Goal: Navigation & Orientation: Find specific page/section

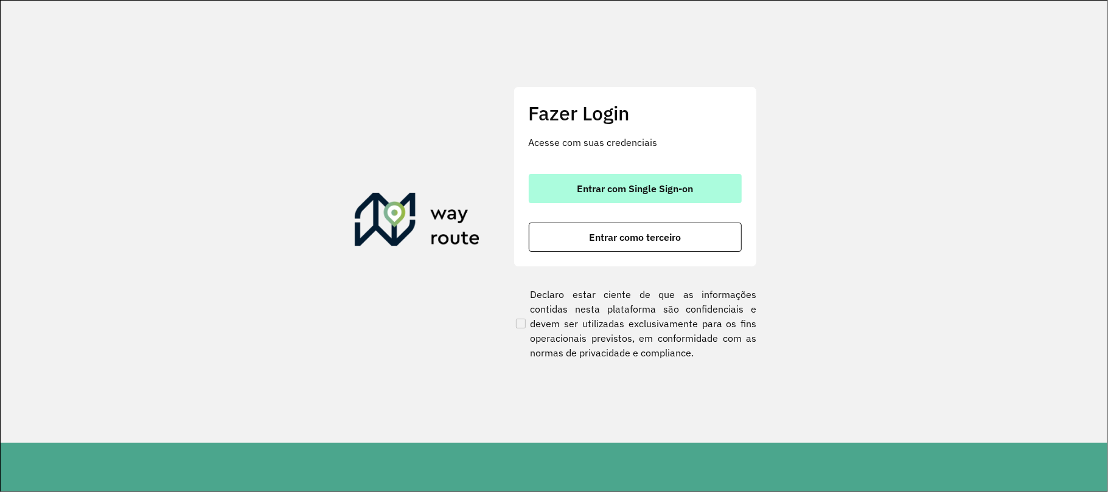
click at [665, 178] on button "Entrar com Single Sign-on" at bounding box center [635, 188] width 213 height 29
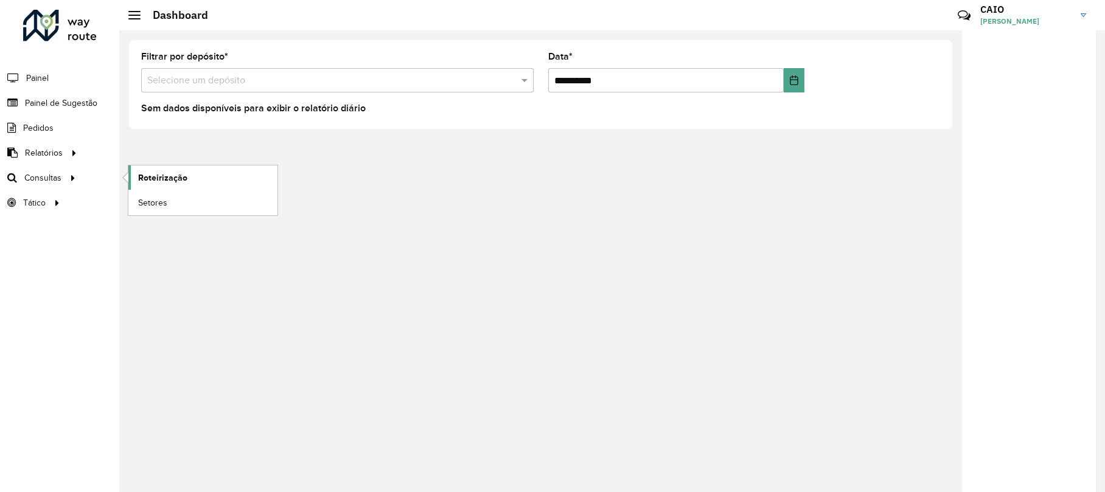
click at [235, 176] on link "Roteirização" at bounding box center [202, 178] width 149 height 24
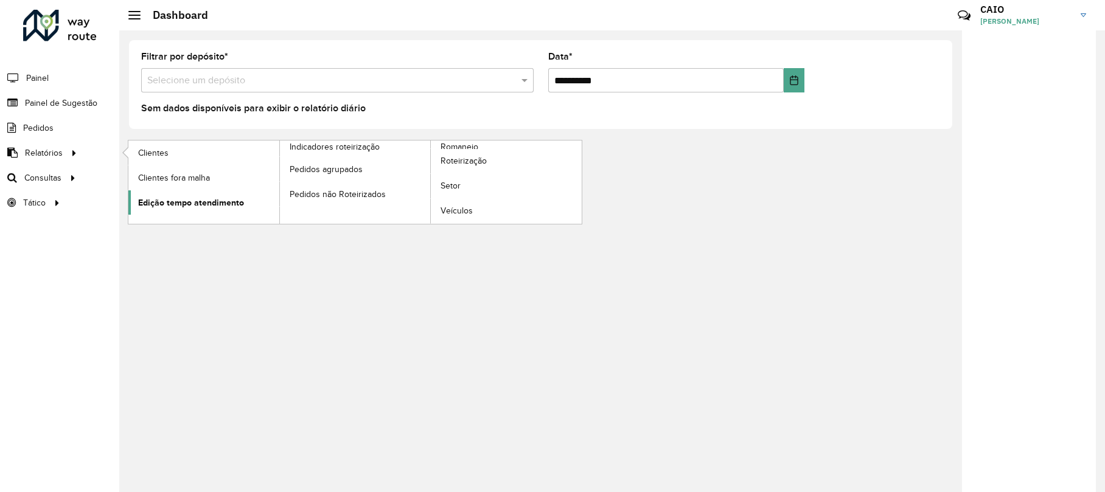
click at [223, 195] on link "Edição tempo atendimento" at bounding box center [203, 202] width 151 height 24
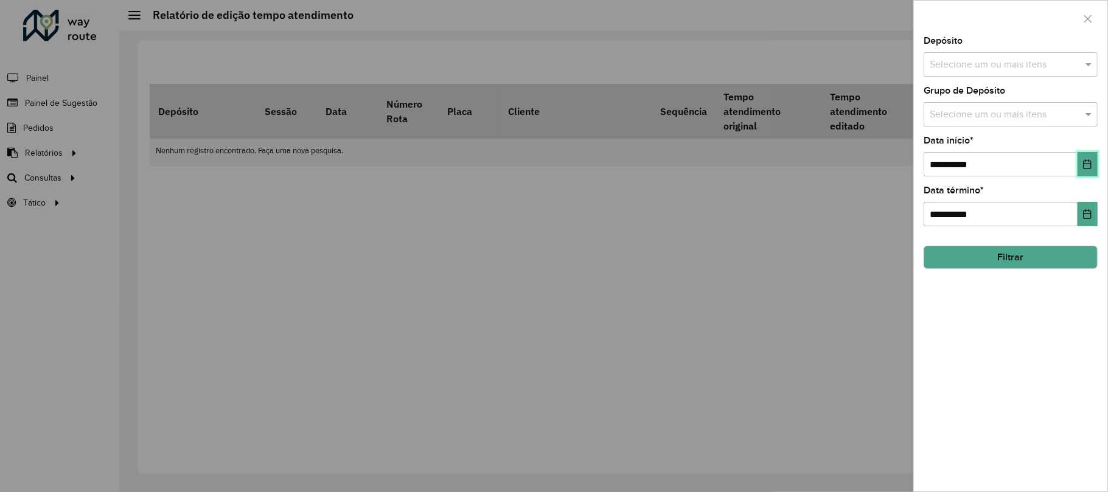
click at [1084, 164] on icon "Choose Date" at bounding box center [1088, 164] width 10 height 10
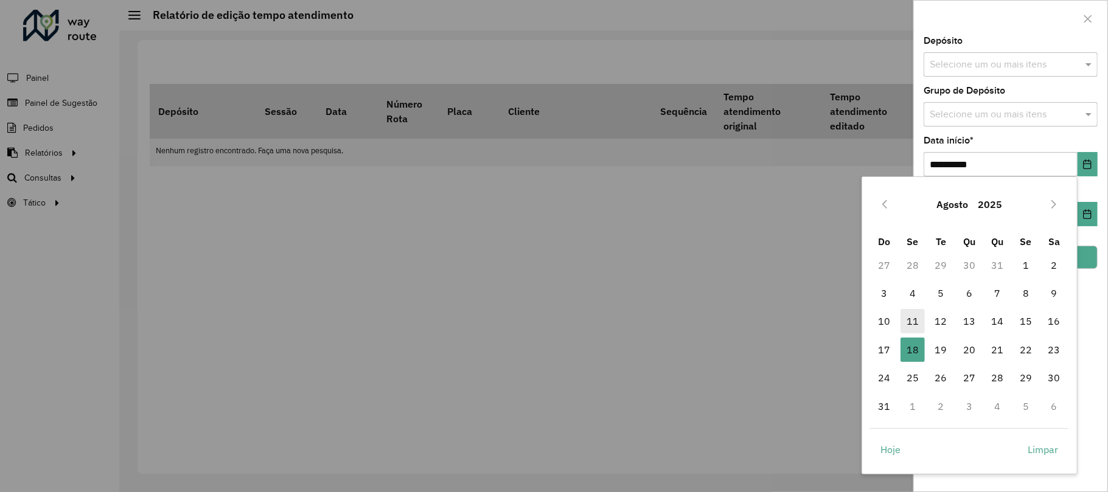
click at [911, 316] on span "11" at bounding box center [913, 321] width 24 height 24
type input "**********"
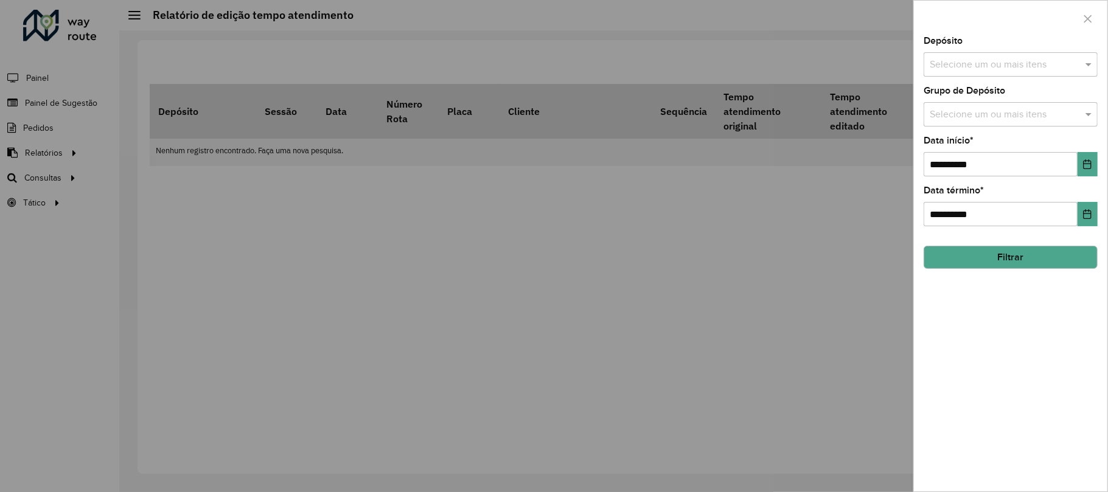
click at [1008, 250] on button "Filtrar" at bounding box center [1011, 257] width 174 height 23
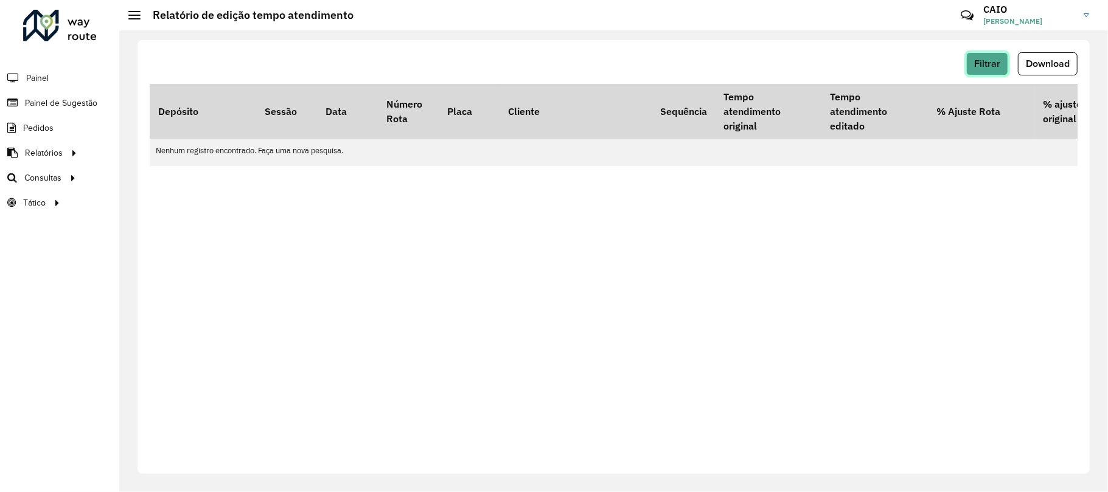
click at [996, 63] on span "Filtrar" at bounding box center [987, 63] width 26 height 10
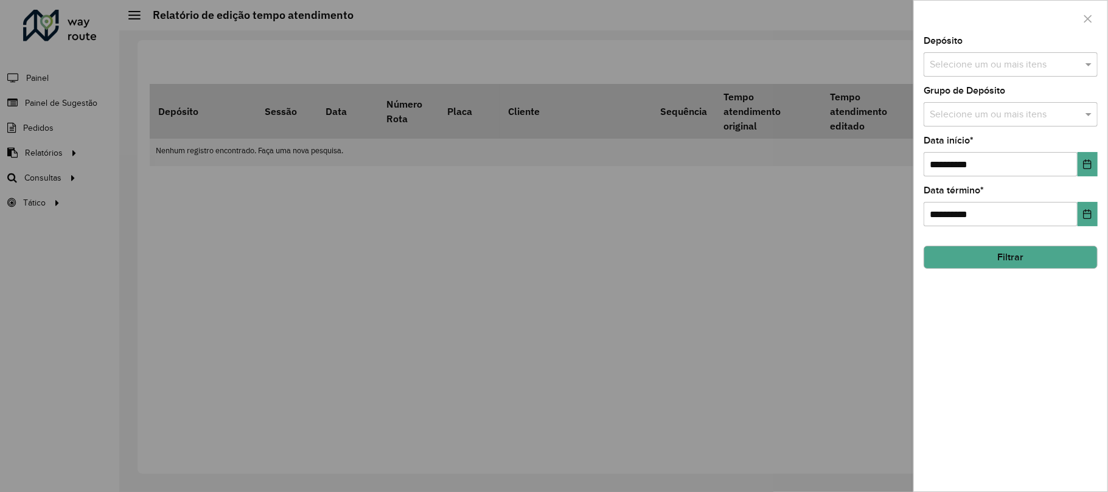
click at [965, 62] on input "text" at bounding box center [1005, 65] width 156 height 15
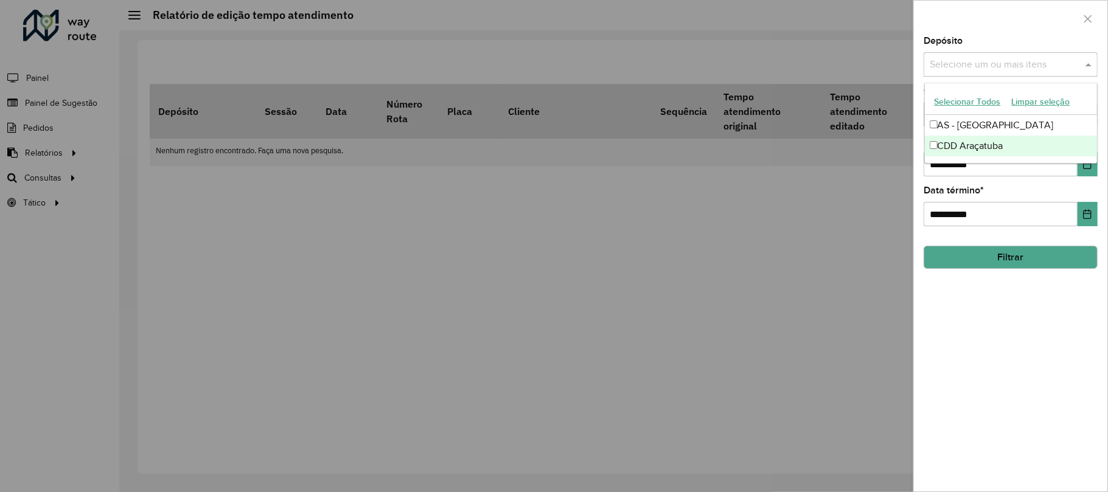
click at [974, 142] on div "CDD Araçatuba" at bounding box center [1011, 146] width 172 height 21
click at [1004, 258] on button "Filtrar" at bounding box center [1011, 257] width 174 height 23
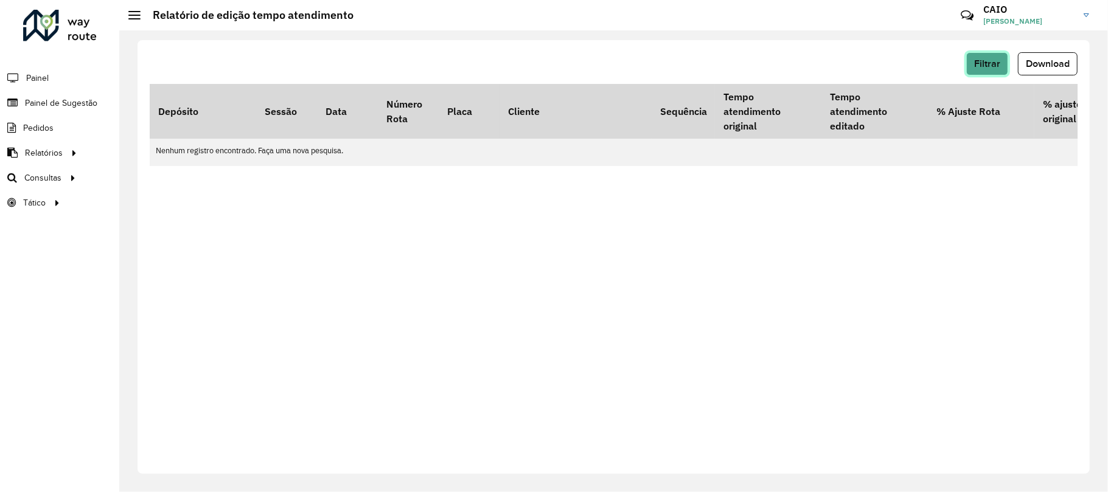
click at [974, 72] on button "Filtrar" at bounding box center [987, 63] width 42 height 23
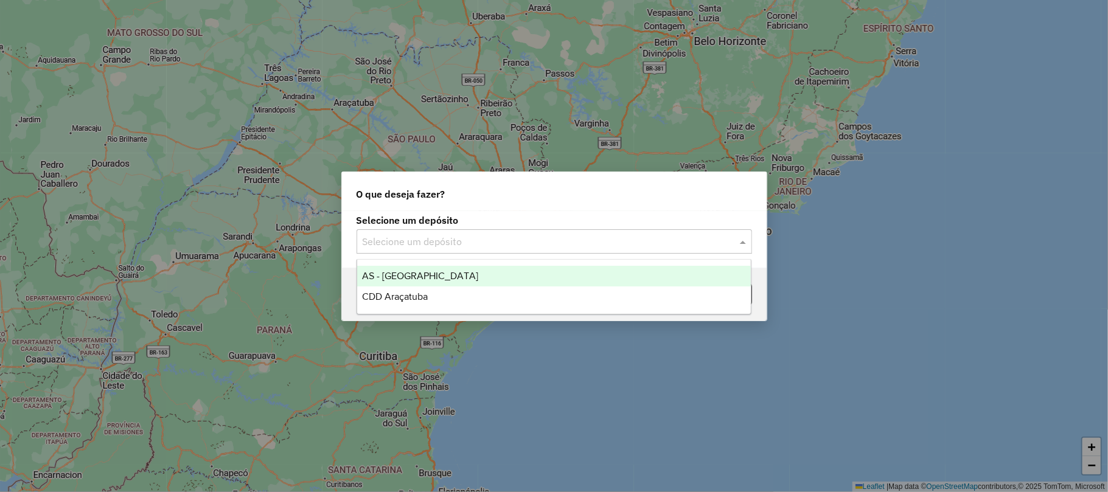
click at [455, 250] on div "Selecione um depósito" at bounding box center [555, 241] width 396 height 24
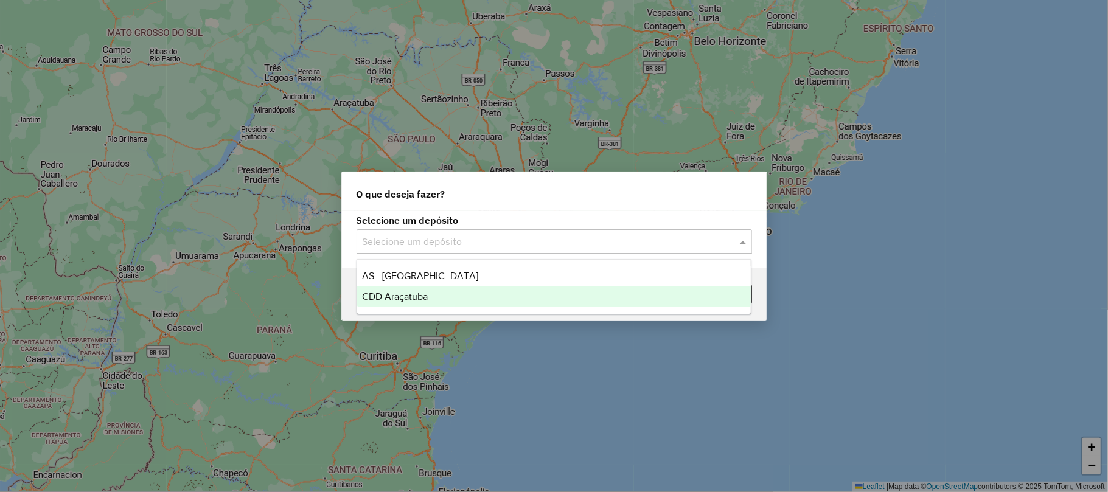
click at [436, 292] on div "CDD Araçatuba" at bounding box center [554, 297] width 394 height 21
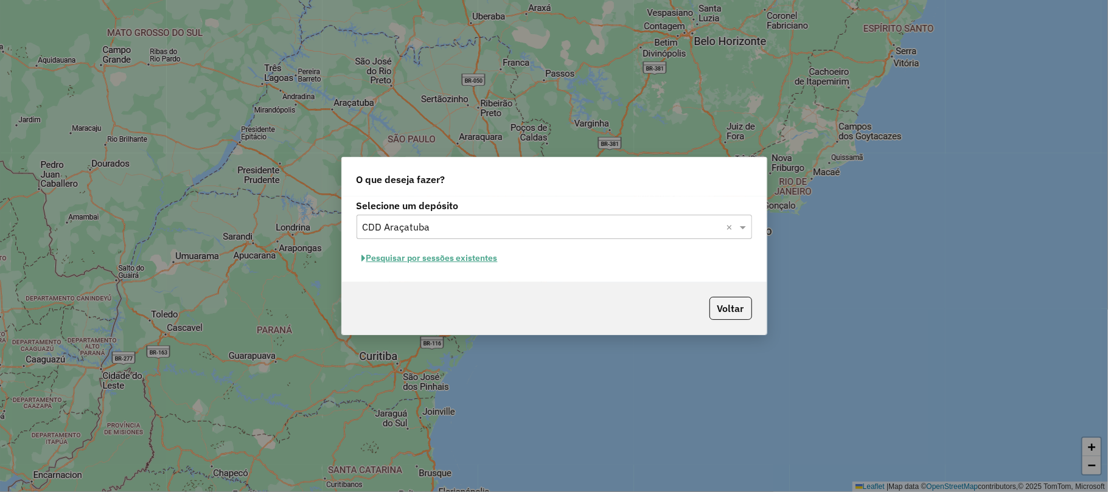
click at [414, 254] on button "Pesquisar por sessões existentes" at bounding box center [430, 258] width 147 height 19
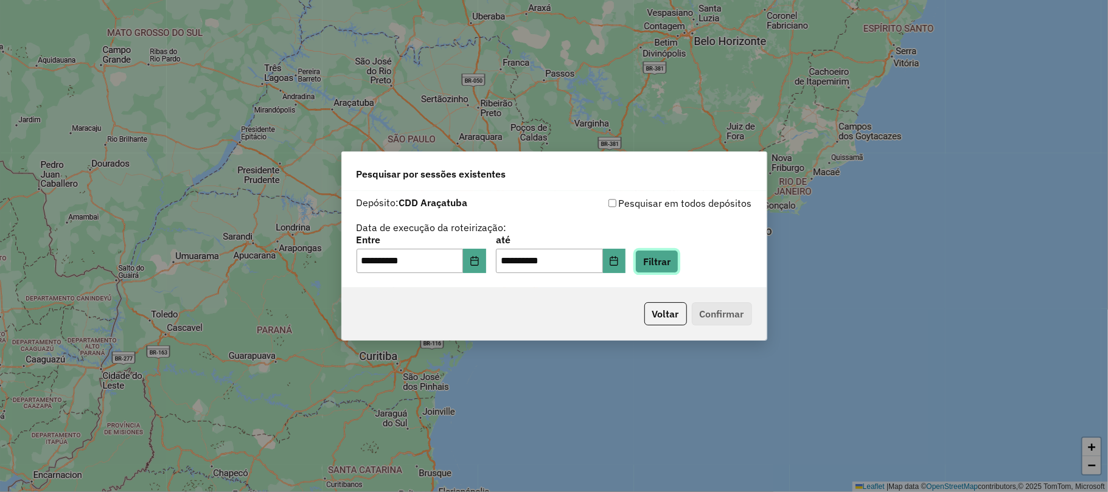
click at [665, 251] on button "Filtrar" at bounding box center [656, 261] width 43 height 23
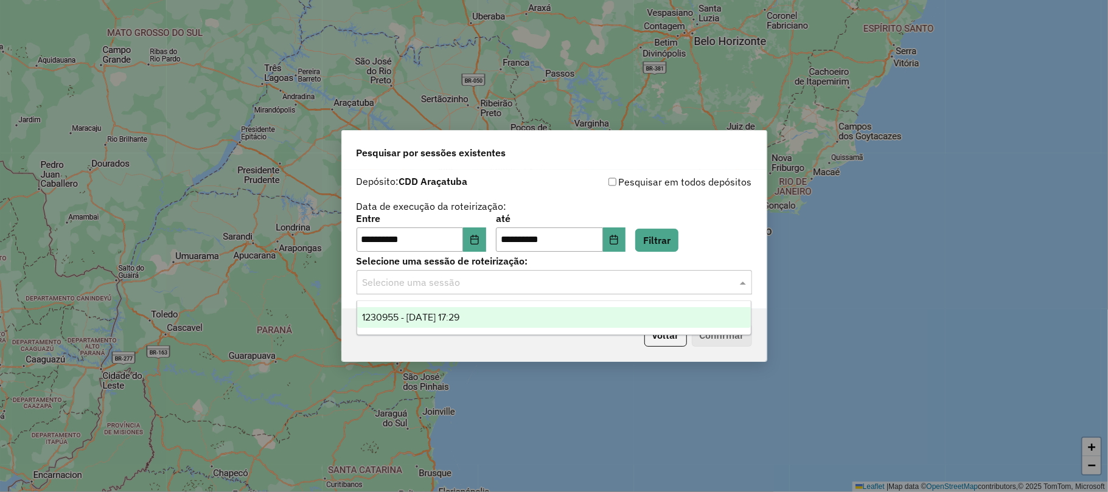
click at [567, 285] on input "text" at bounding box center [542, 283] width 359 height 15
click at [490, 315] on div "1230955 - 18/08/2025 17:29" at bounding box center [554, 317] width 394 height 21
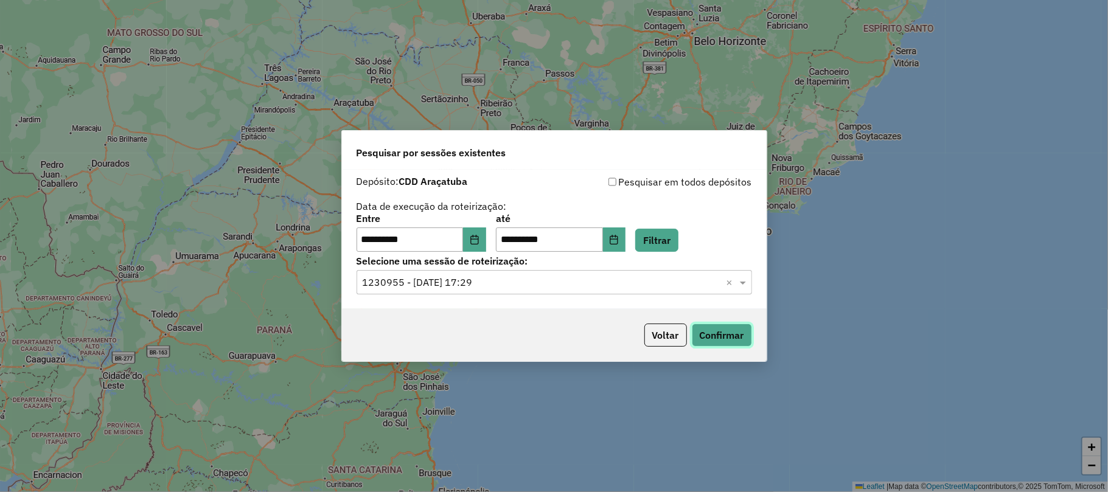
click at [716, 341] on button "Confirmar" at bounding box center [722, 335] width 60 height 23
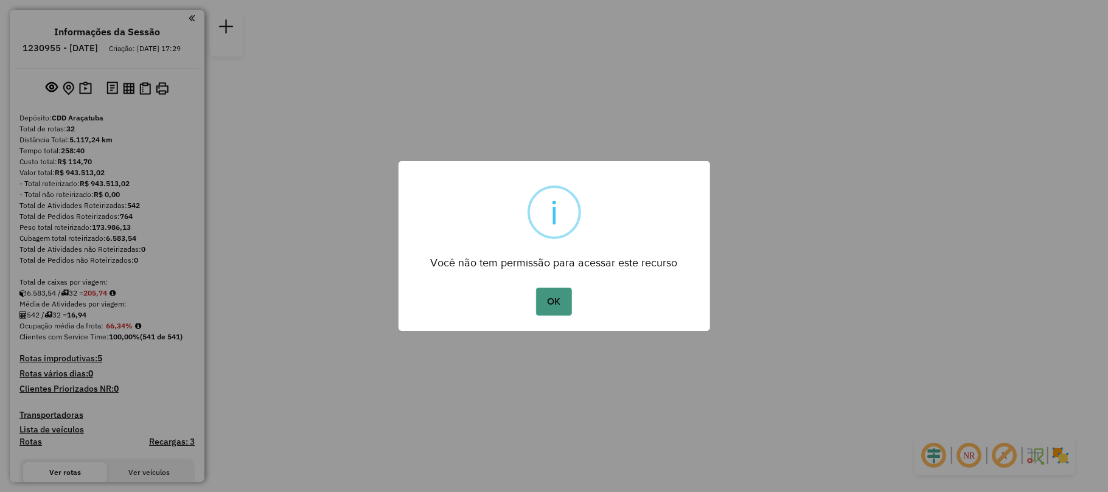
click at [549, 293] on button "OK" at bounding box center [554, 302] width 36 height 28
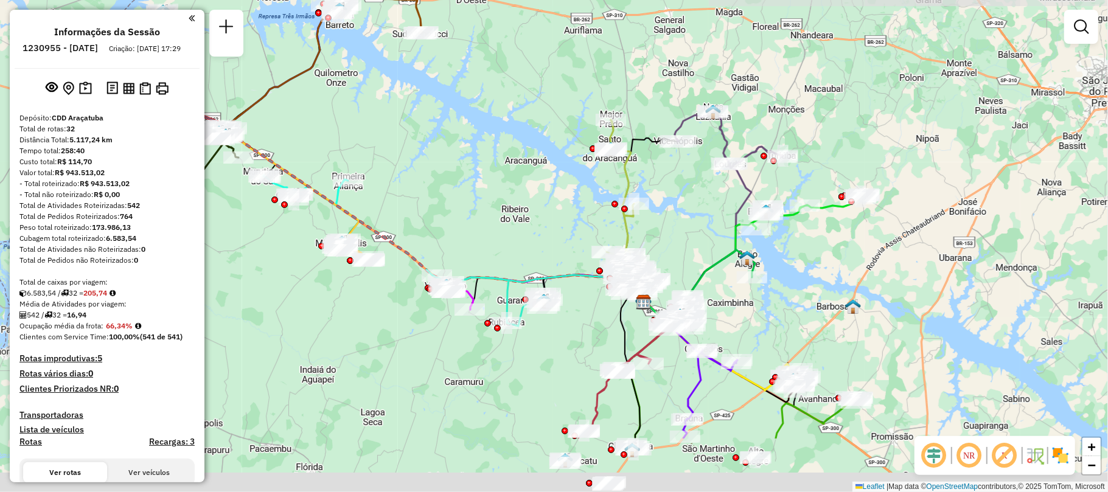
drag, startPoint x: 700, startPoint y: 361, endPoint x: 680, endPoint y: 258, distance: 105.3
click at [680, 258] on div "Janela de atendimento Grade de atendimento Capacidade Transportadoras Veículos …" at bounding box center [554, 246] width 1108 height 492
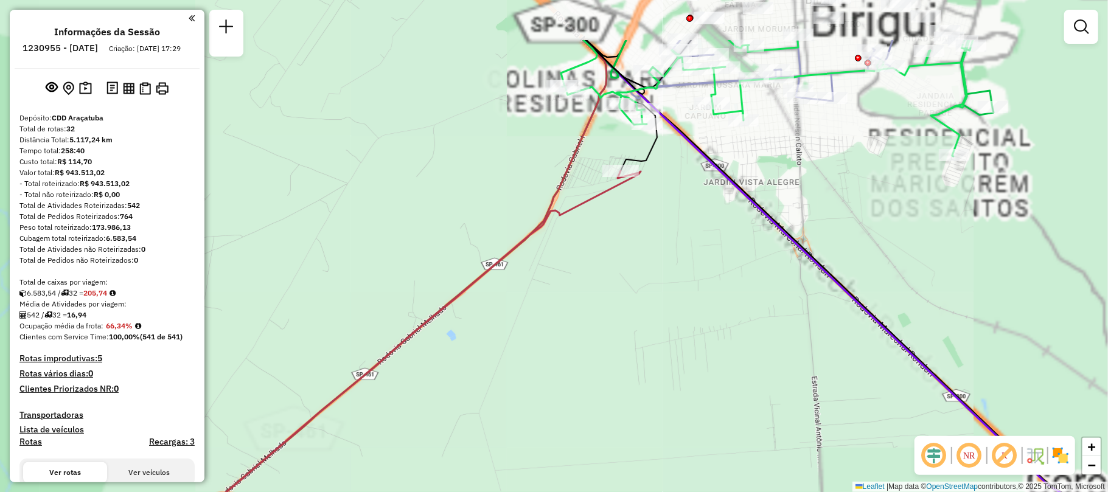
drag, startPoint x: 602, startPoint y: 162, endPoint x: 615, endPoint y: 330, distance: 168.4
click at [615, 330] on div "Janela de atendimento Grade de atendimento Capacidade Transportadoras Veículos …" at bounding box center [554, 246] width 1108 height 492
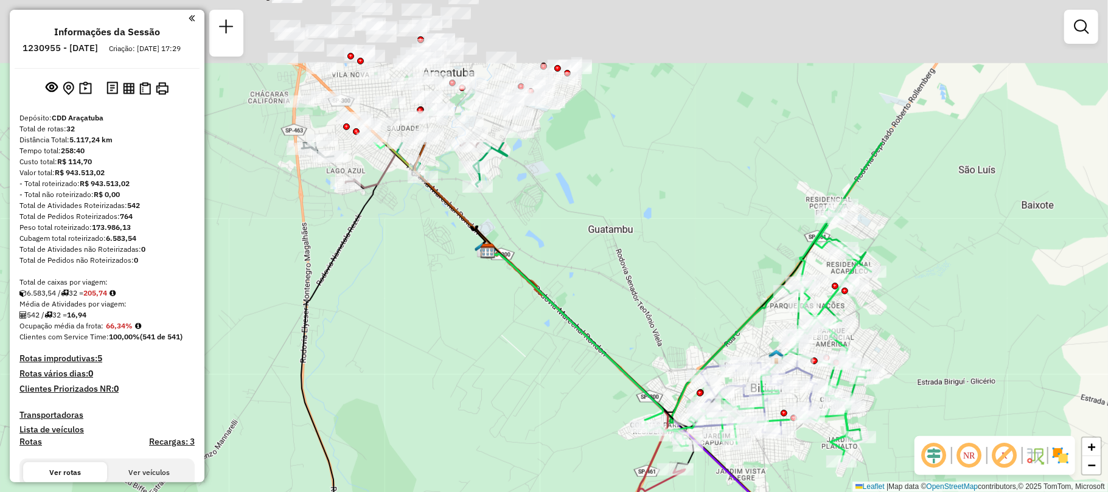
drag, startPoint x: 570, startPoint y: 132, endPoint x: 629, endPoint y: 340, distance: 215.7
click at [630, 338] on div "Janela de atendimento Grade de atendimento Capacidade Transportadoras Veículos …" at bounding box center [554, 246] width 1108 height 492
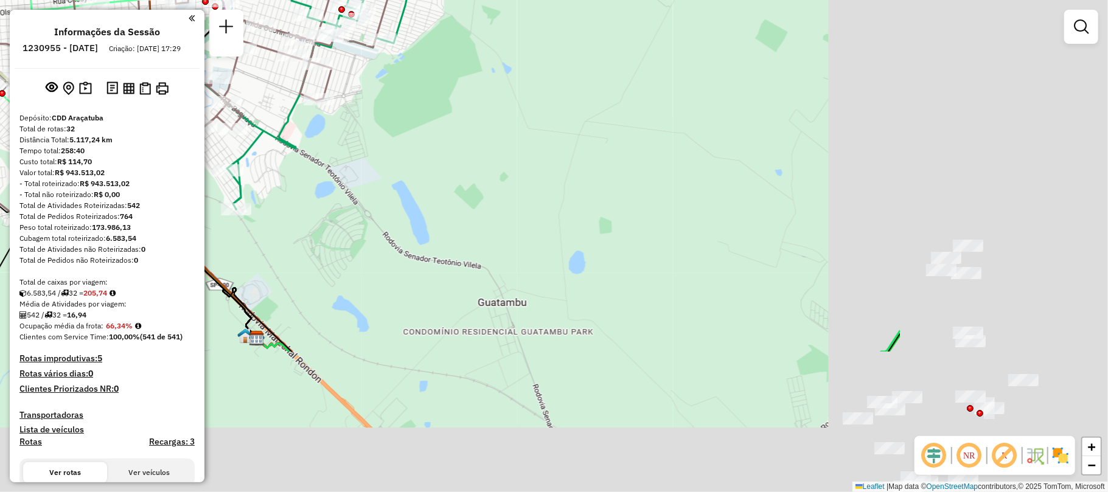
drag, startPoint x: 772, startPoint y: 309, endPoint x: 442, endPoint y: 71, distance: 407.1
click at [437, 72] on div "Rota 32 - Placa GJE7F49 81113815 - DAIZE [PERSON_NAME] Janela de atendimento Gr…" at bounding box center [554, 246] width 1108 height 492
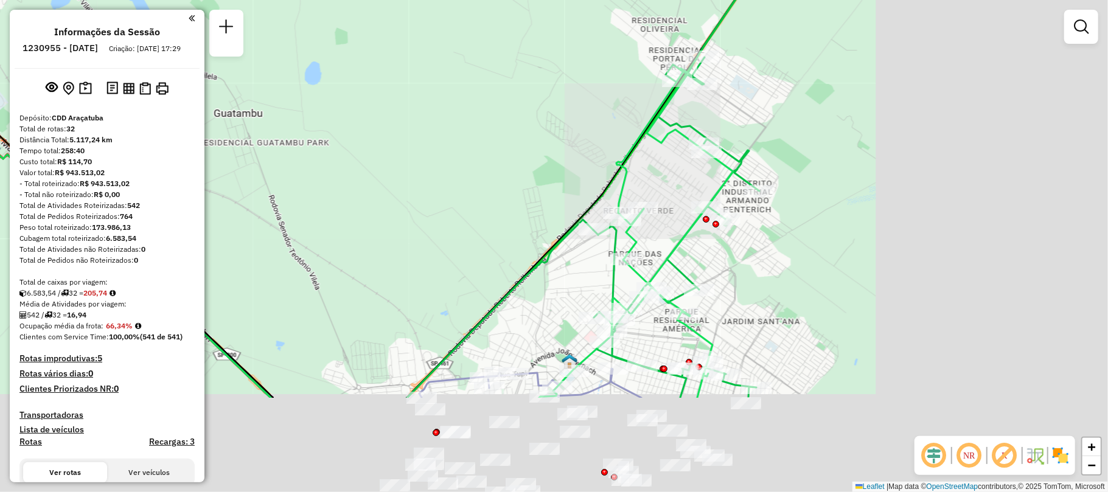
drag, startPoint x: 768, startPoint y: 237, endPoint x: 549, endPoint y: 99, distance: 259.0
click at [549, 100] on div "Rota 32 - Placa GJE7F49 81113815 - DAIZE [PERSON_NAME] Rota 5 - Placa DAZ6C57 8…" at bounding box center [554, 246] width 1108 height 492
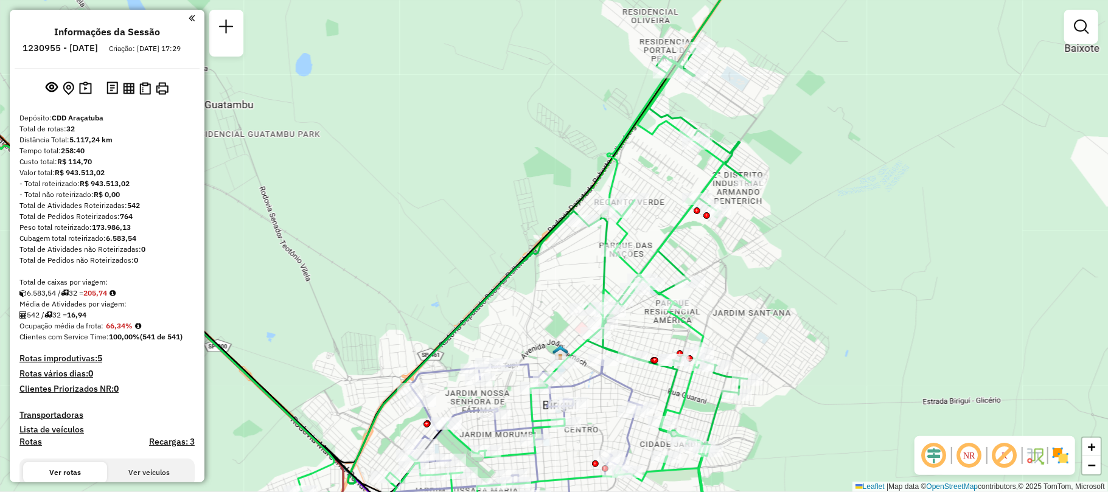
click at [1058, 463] on img at bounding box center [1060, 455] width 19 height 19
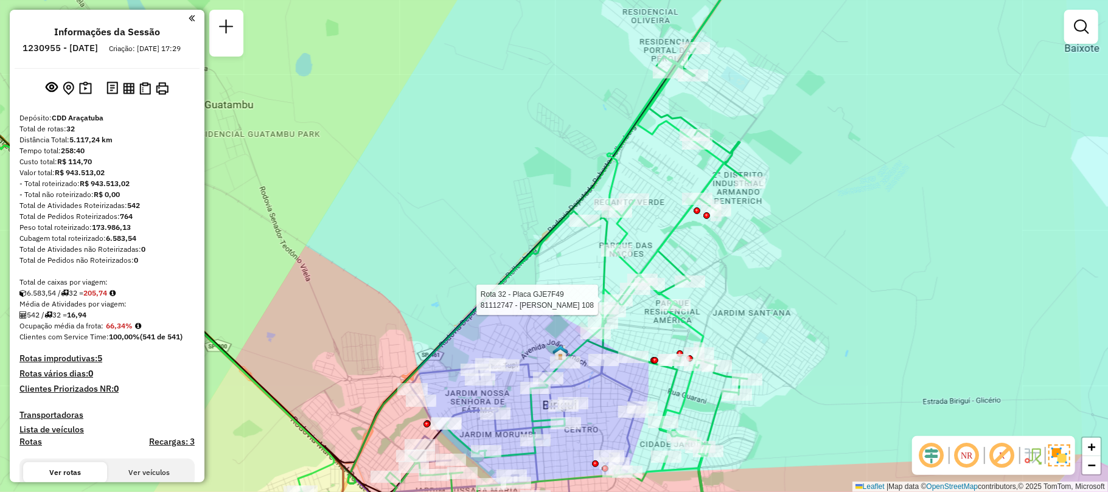
select select "**********"
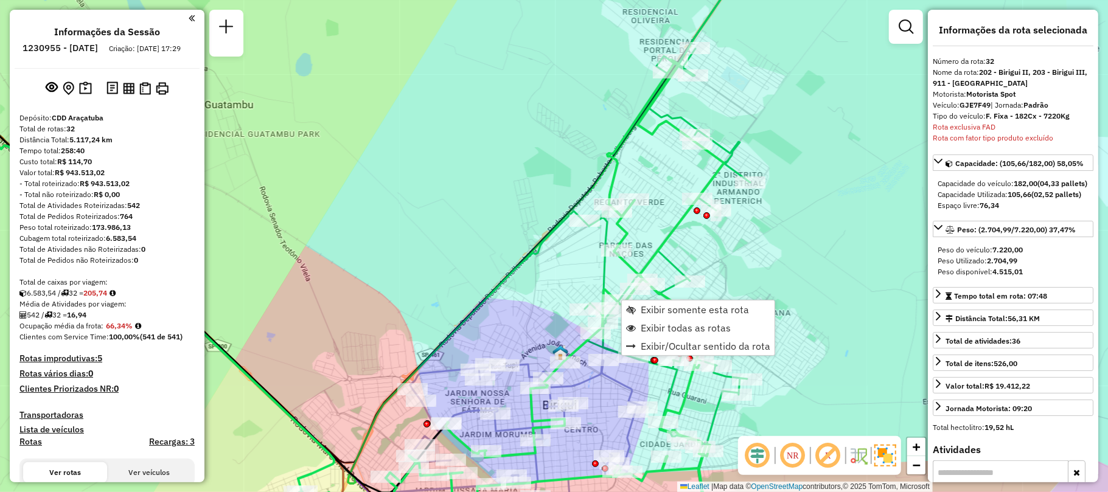
scroll to position [2244, 0]
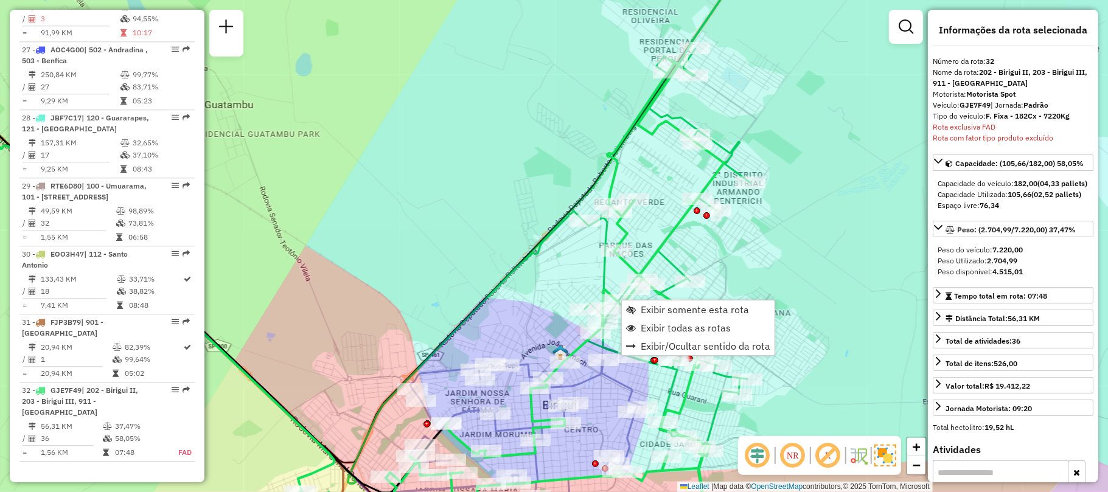
click at [605, 288] on icon at bounding box center [511, 301] width 425 height 482
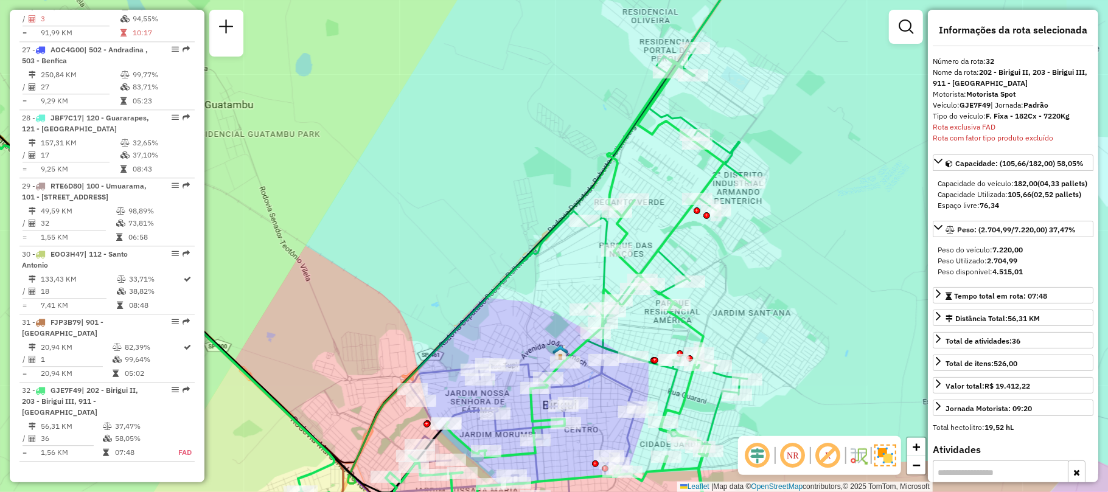
click at [558, 282] on div "Janela de atendimento Grade de atendimento Capacidade Transportadoras Veículos …" at bounding box center [554, 246] width 1108 height 492
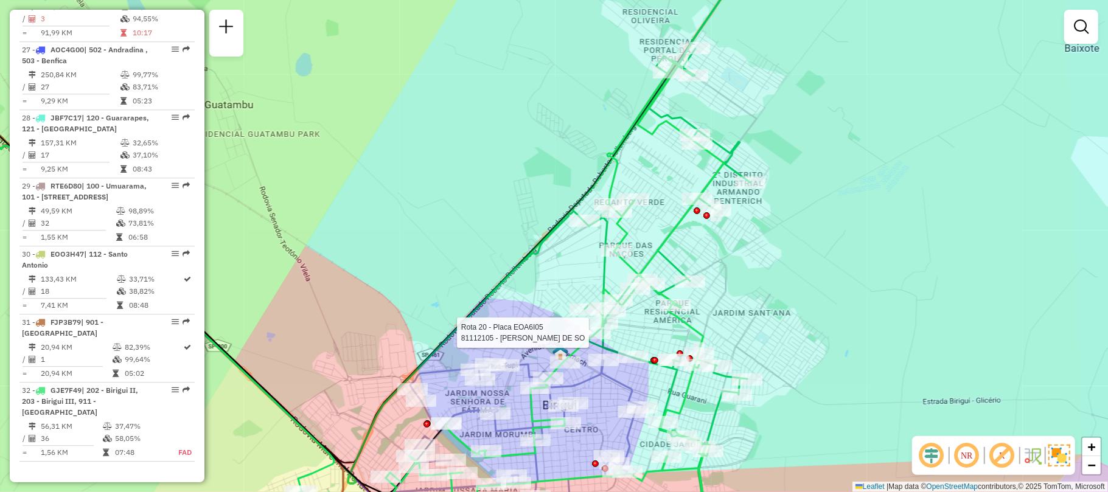
select select "**********"
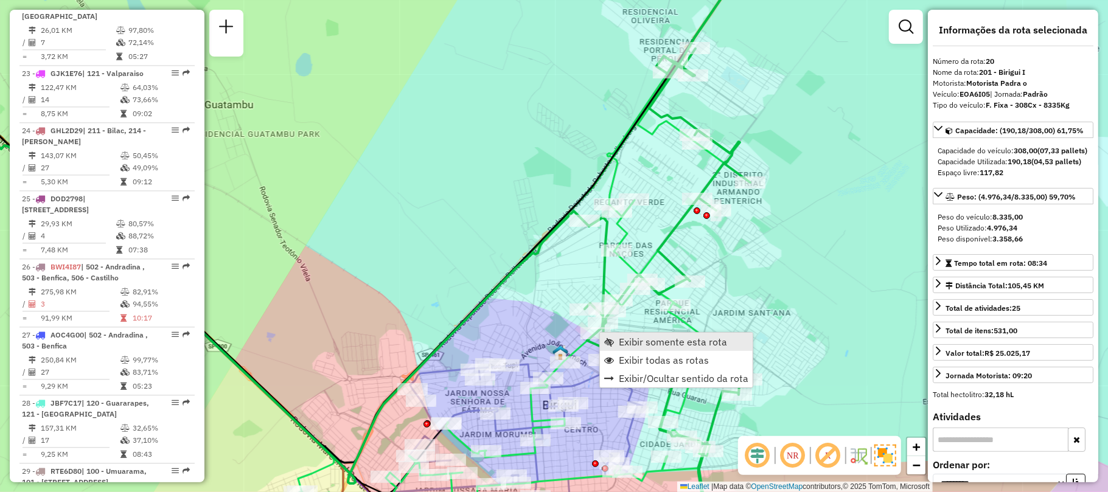
scroll to position [1798, 0]
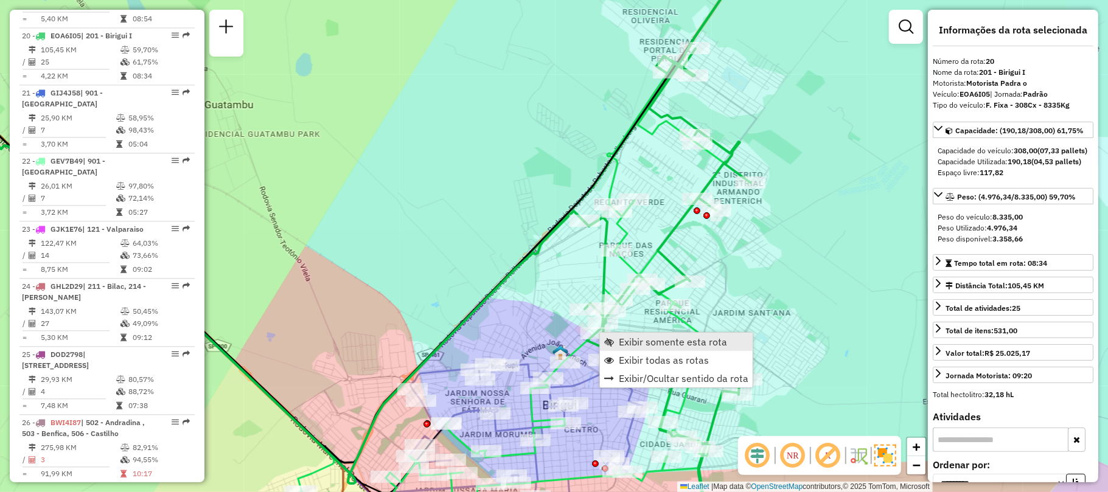
click at [663, 342] on span "Exibir somente esta rota" at bounding box center [673, 342] width 108 height 10
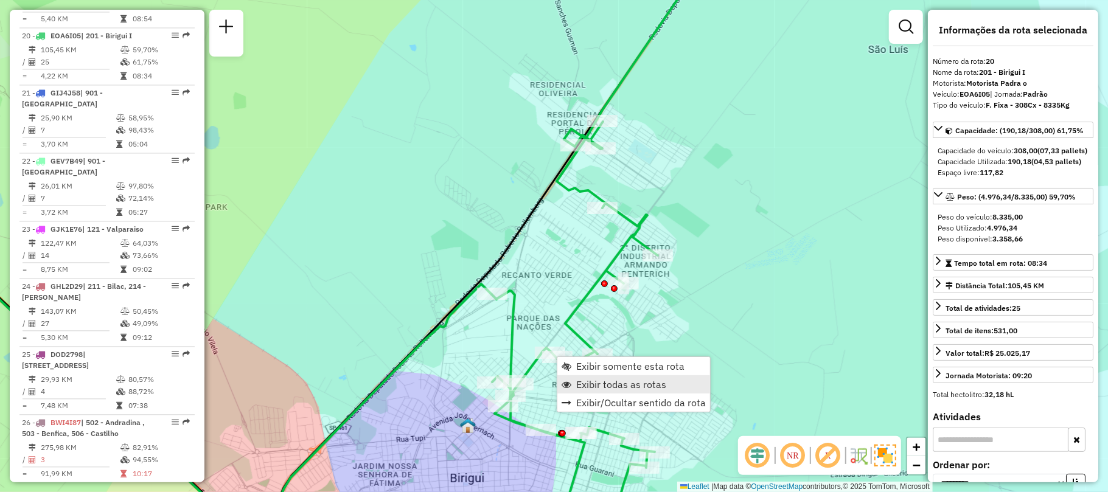
click at [595, 385] on span "Exibir todas as rotas" at bounding box center [621, 385] width 90 height 10
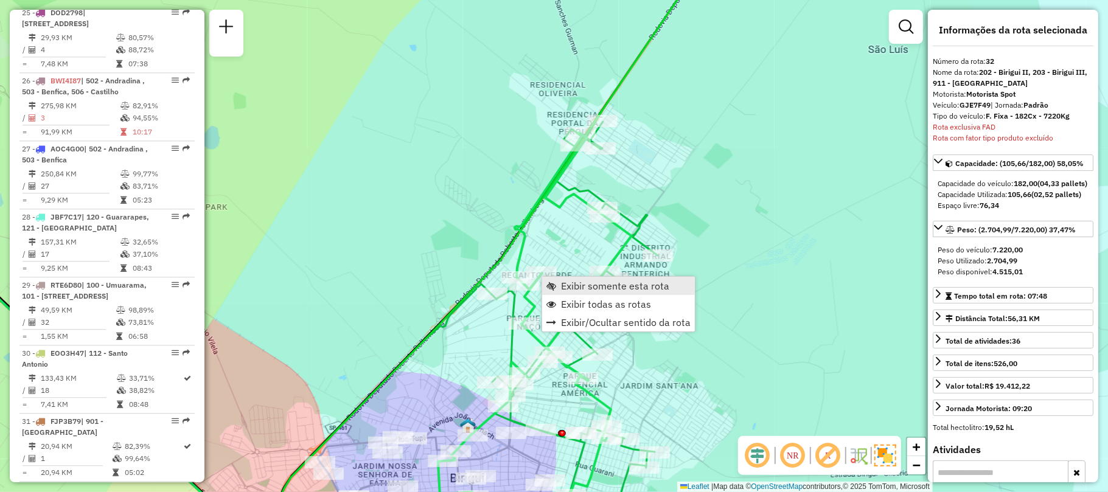
scroll to position [2244, 0]
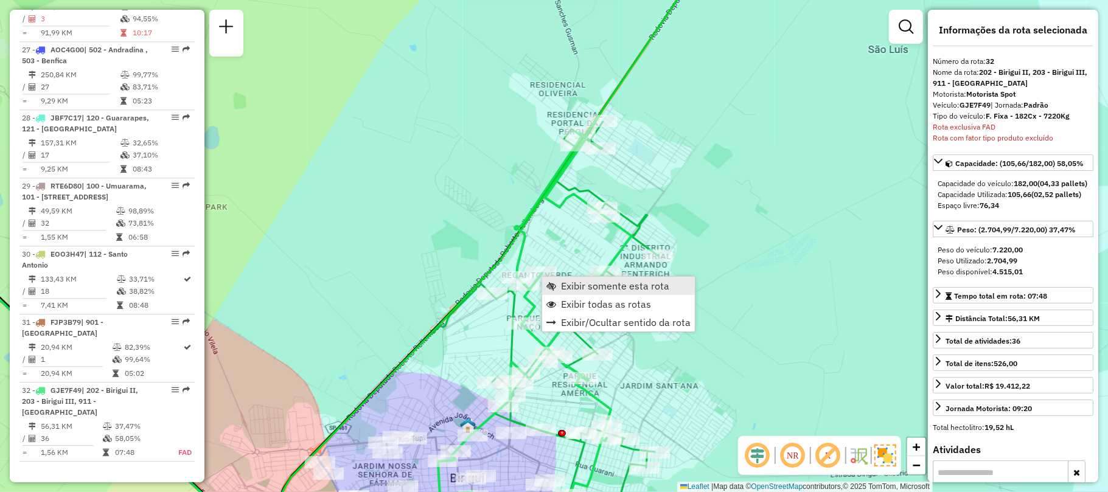
click at [609, 285] on span "Exibir somente esta rota" at bounding box center [615, 286] width 108 height 10
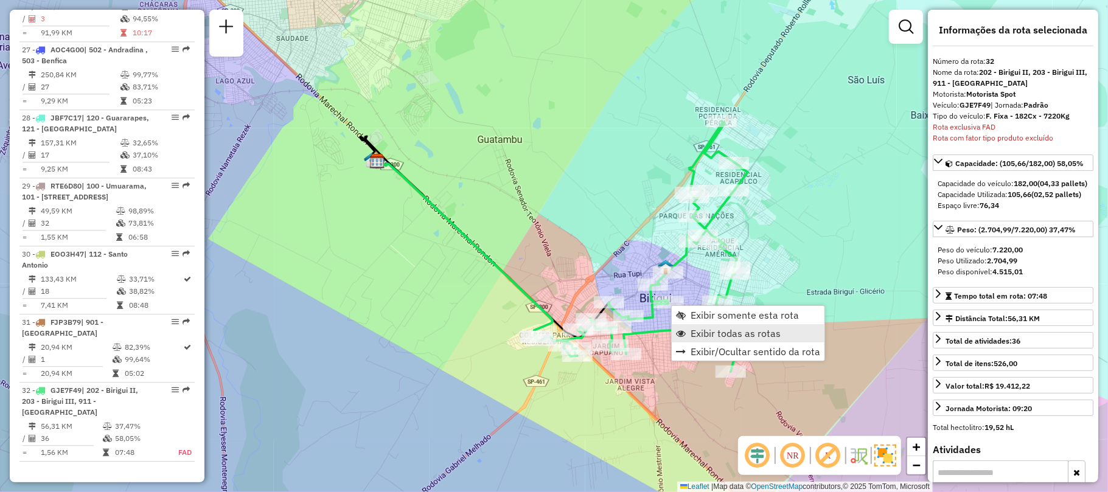
click at [712, 325] on link "Exibir todas as rotas" at bounding box center [748, 333] width 153 height 18
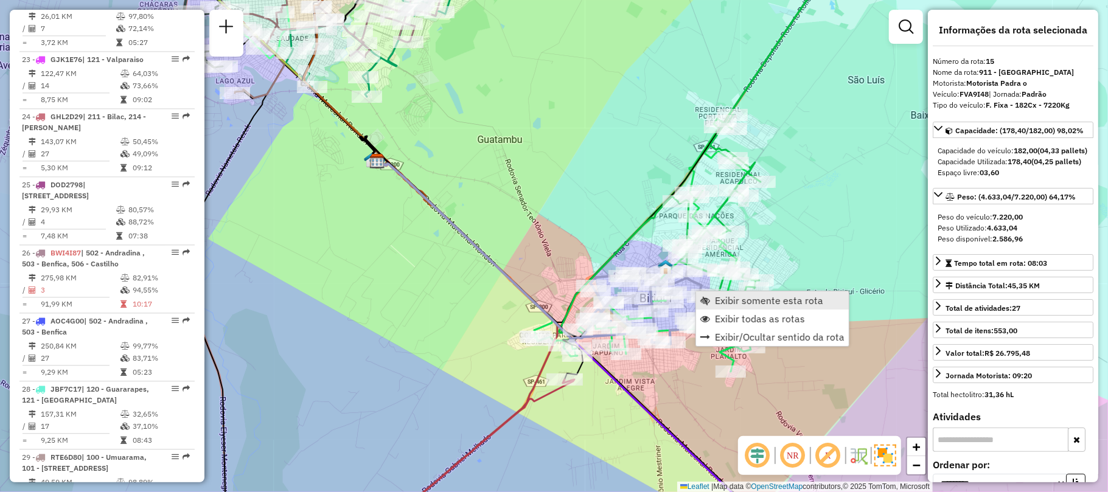
scroll to position [1456, 0]
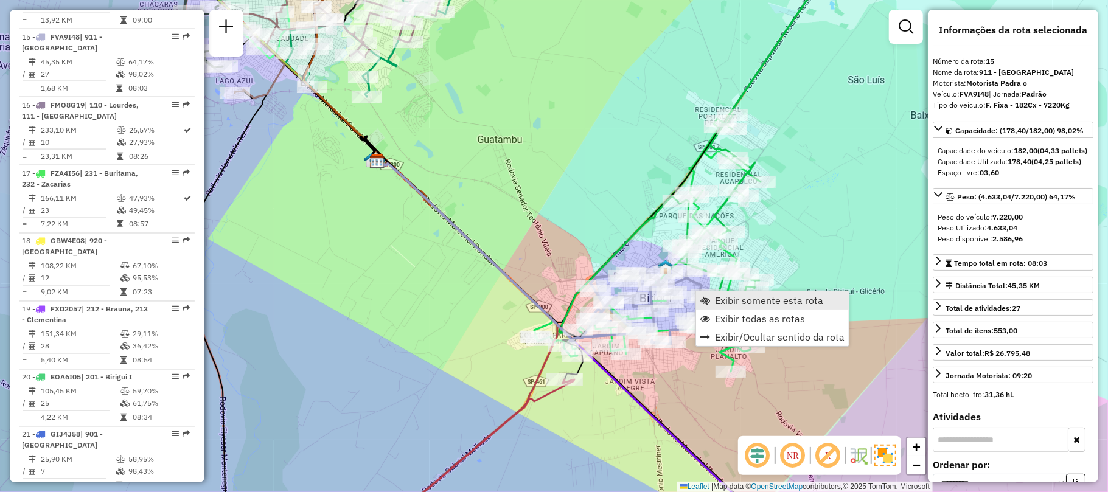
click at [727, 302] on span "Exibir somente esta rota" at bounding box center [769, 301] width 108 height 10
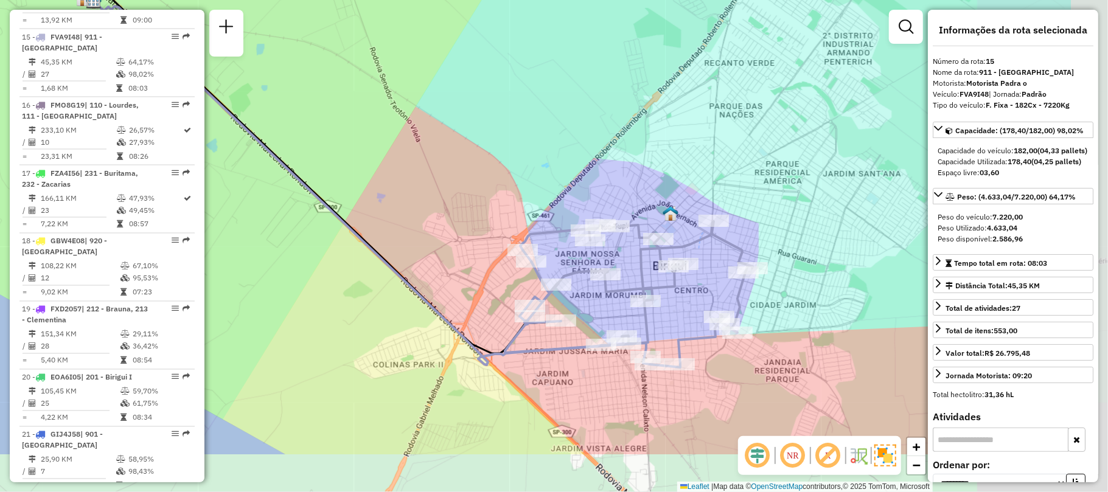
drag, startPoint x: 607, startPoint y: 300, endPoint x: 448, endPoint y: 200, distance: 187.1
click at [448, 200] on div "Janela de atendimento Grade de atendimento Capacidade Transportadoras Veículos …" at bounding box center [554, 246] width 1108 height 492
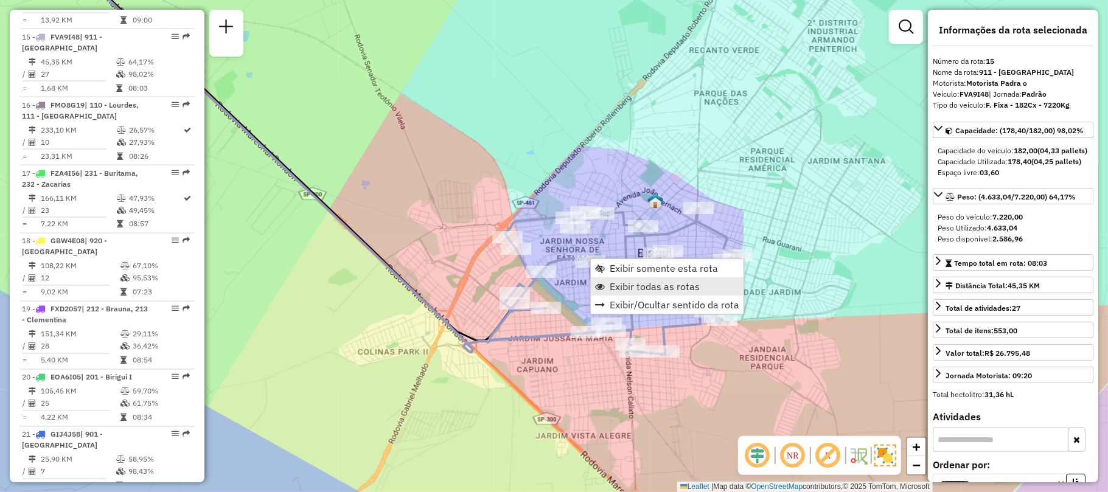
click at [656, 282] on span "Exibir todas as rotas" at bounding box center [655, 287] width 90 height 10
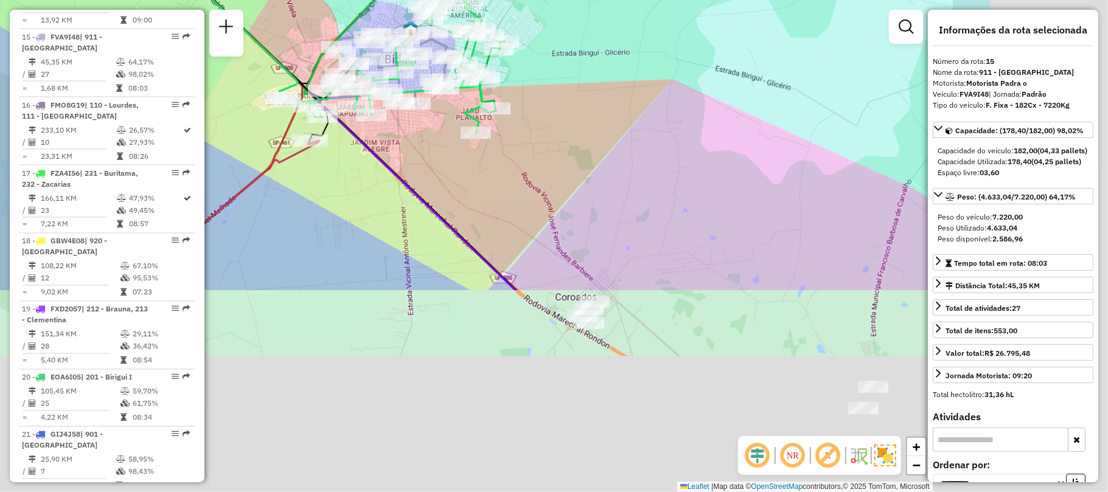
drag, startPoint x: 665, startPoint y: 402, endPoint x: 427, endPoint y: 139, distance: 354.2
click at [429, 141] on div "Janela de atendimento Grade de atendimento Capacidade Transportadoras Veículos …" at bounding box center [554, 246] width 1108 height 492
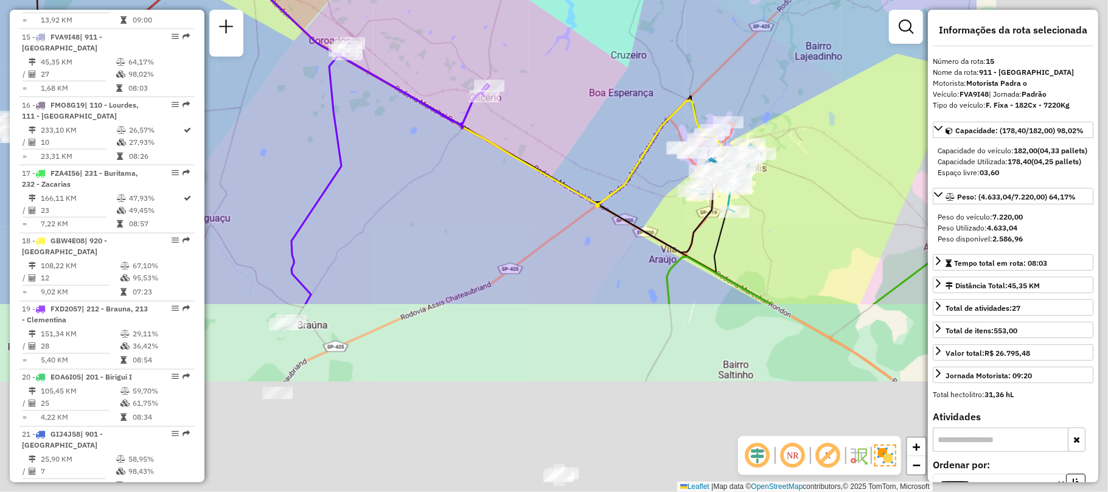
drag, startPoint x: 651, startPoint y: 302, endPoint x: 416, endPoint y: 68, distance: 331.8
click at [416, 68] on div "Rota 15 - Placa FVA9I48 81125443 - WANDERLEY LUQUETI BI Rota 32 - Placa GJE7F49…" at bounding box center [554, 246] width 1108 height 492
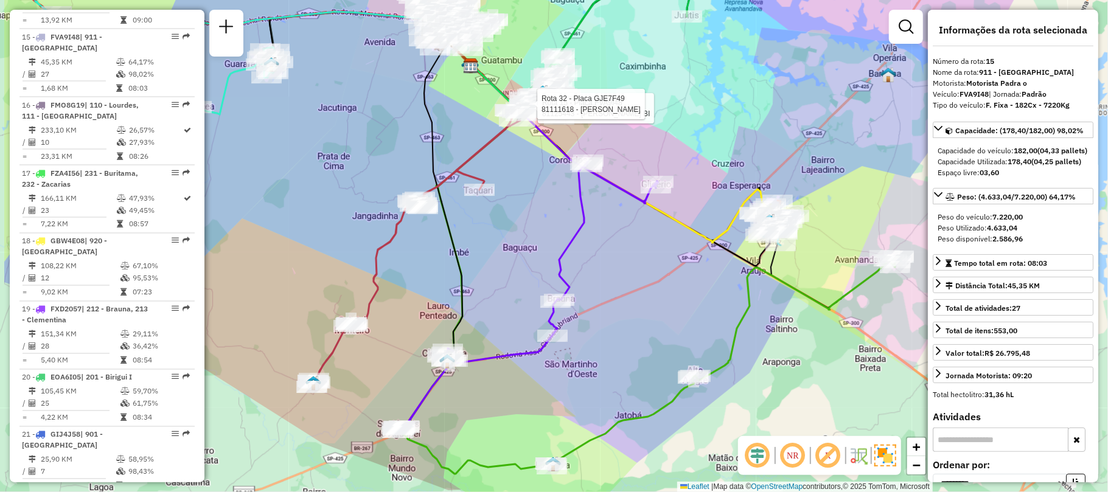
drag, startPoint x: 429, startPoint y: 237, endPoint x: 559, endPoint y: 256, distance: 131.1
click at [561, 254] on div "Rota 15 - Placa FVA9I48 81125443 - WANDERLEY LUQUETI BI Rota 32 - Placa GJE7F49…" at bounding box center [554, 246] width 1108 height 492
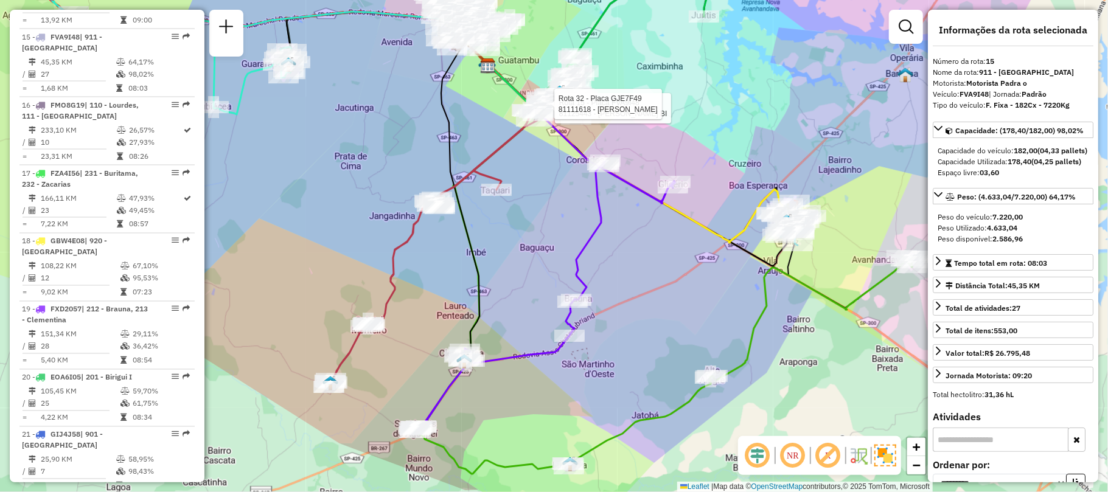
scroll to position [1091, 0]
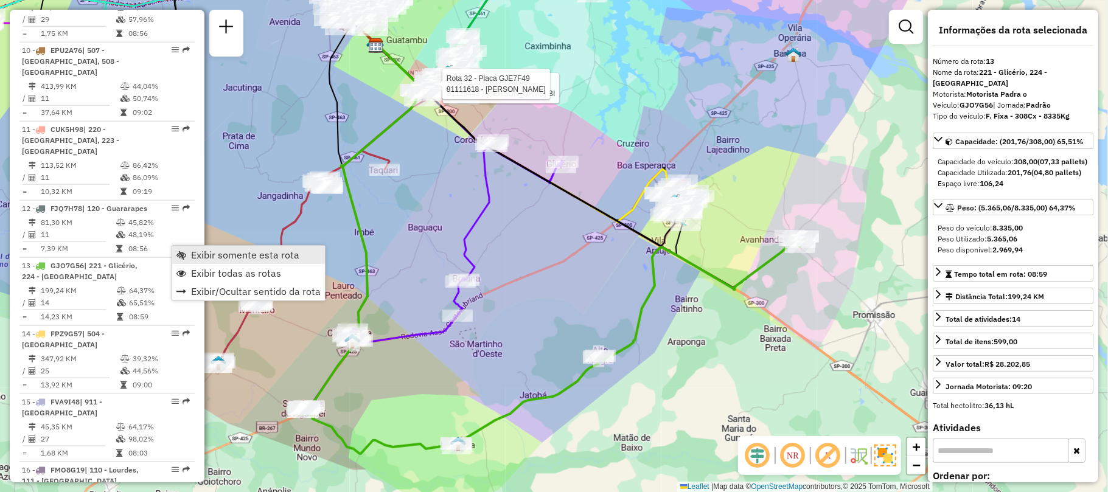
click at [220, 254] on span "Exibir somente esta rota" at bounding box center [245, 255] width 108 height 10
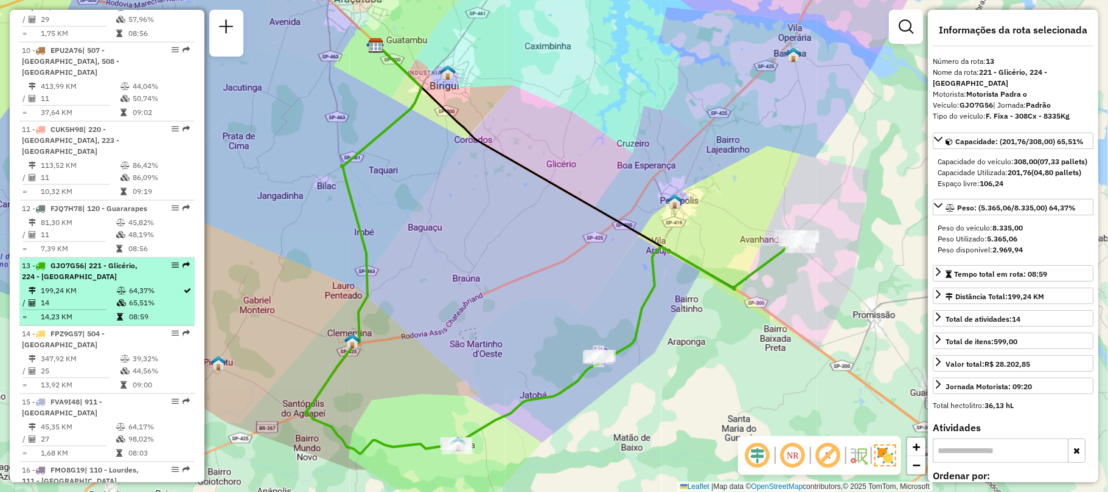
click at [169, 260] on div "13 - GJO7G56 | 221 - Glicério, 224 - [GEOGRAPHIC_DATA]" at bounding box center [107, 271] width 170 height 22
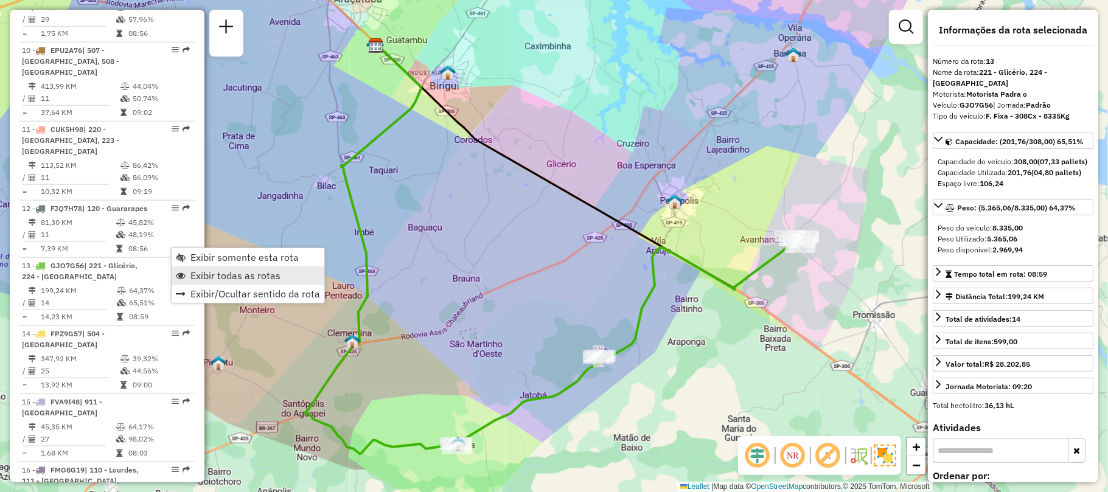
click at [215, 281] on span "Exibir todas as rotas" at bounding box center [235, 276] width 90 height 10
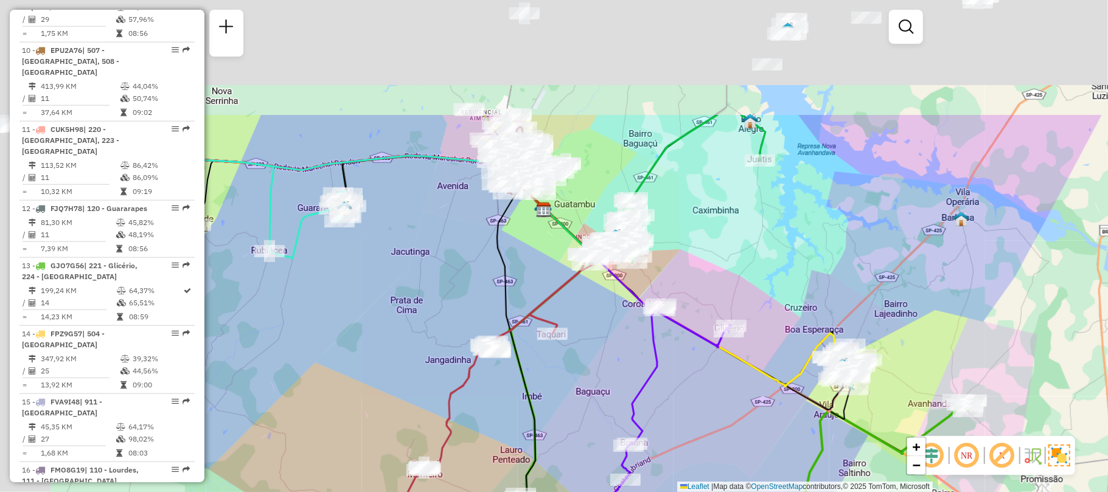
drag, startPoint x: 305, startPoint y: 230, endPoint x: 473, endPoint y: 394, distance: 235.0
click at [473, 394] on div "Janela de atendimento Grade de atendimento Capacidade Transportadoras Veículos …" at bounding box center [554, 246] width 1108 height 492
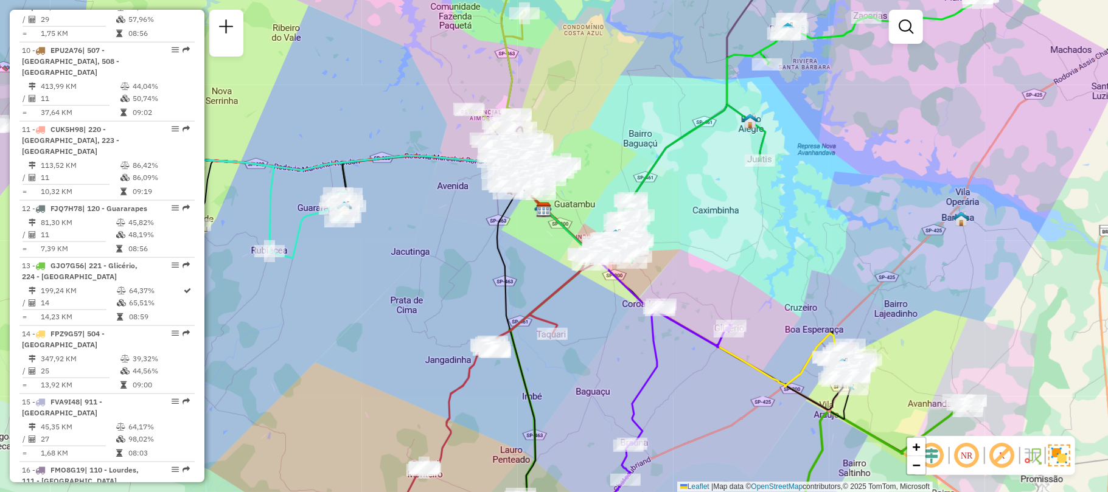
scroll to position [2244, 0]
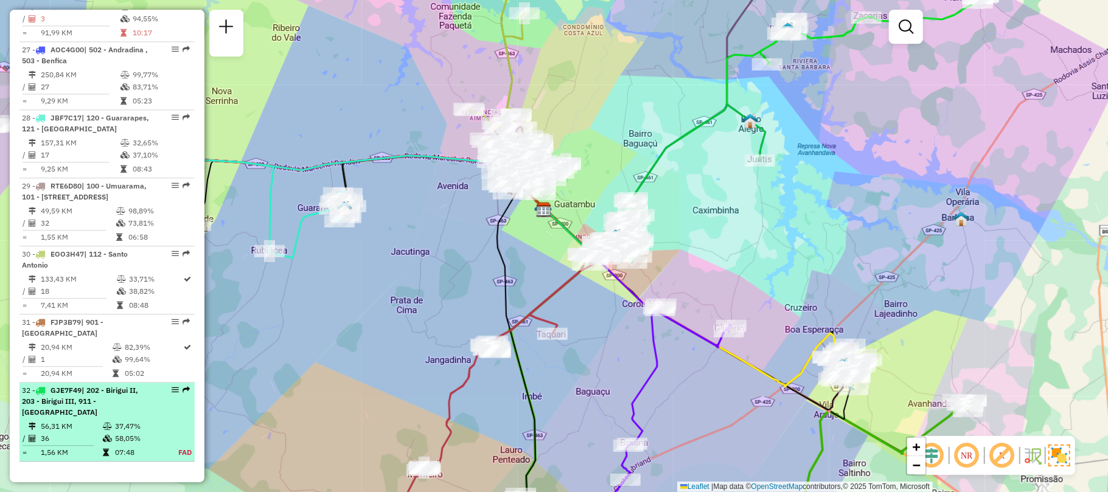
select select "**********"
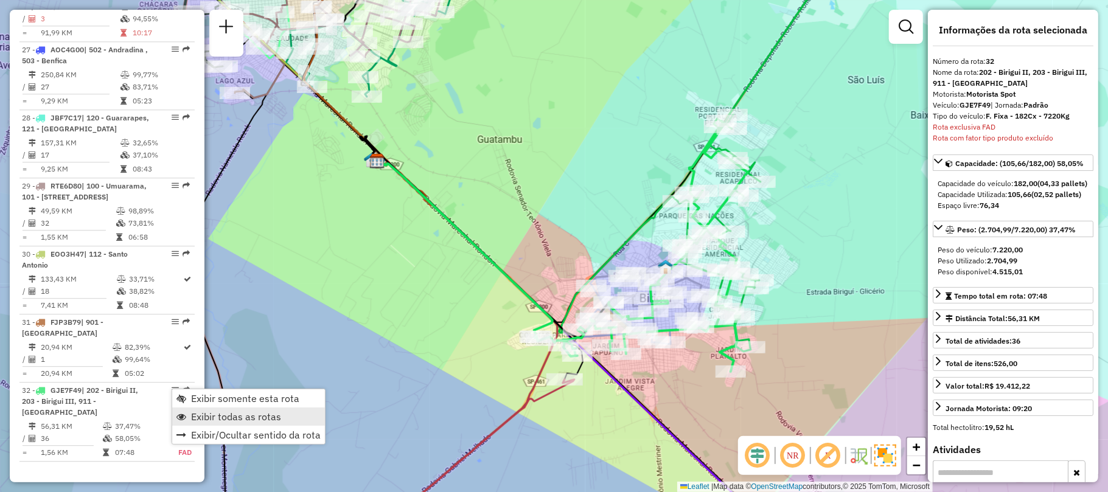
click at [276, 417] on span "Exibir todas as rotas" at bounding box center [236, 417] width 90 height 10
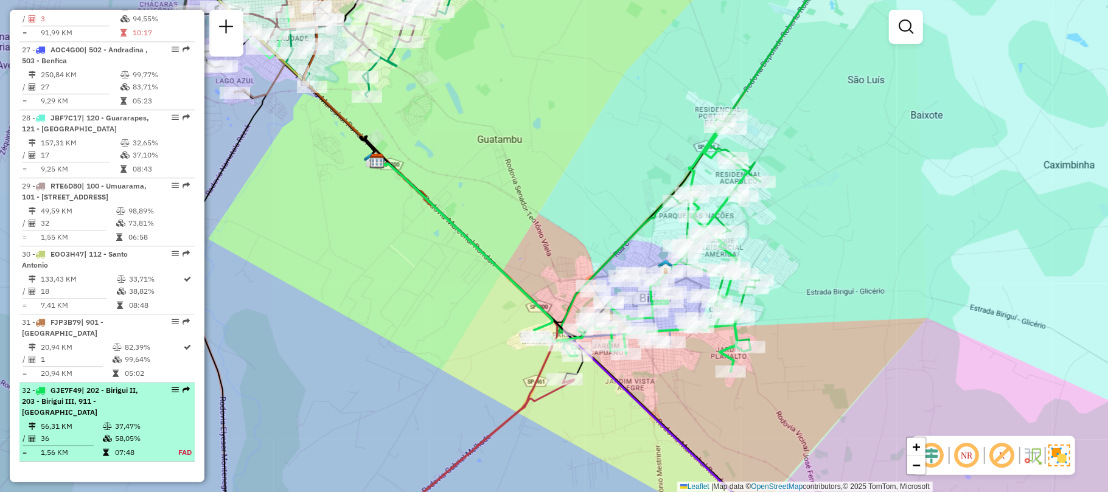
select select "**********"
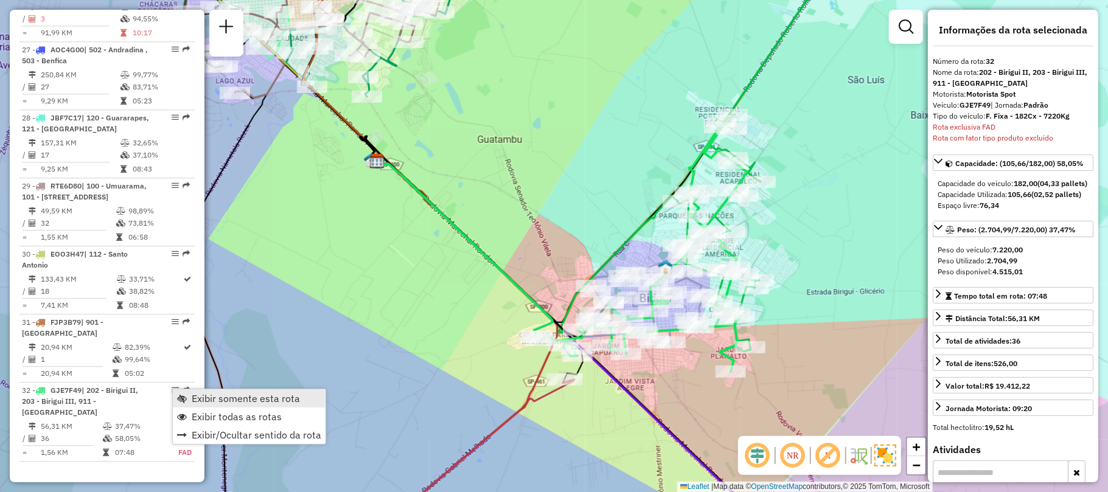
click at [241, 398] on span "Exibir somente esta rota" at bounding box center [246, 399] width 108 height 10
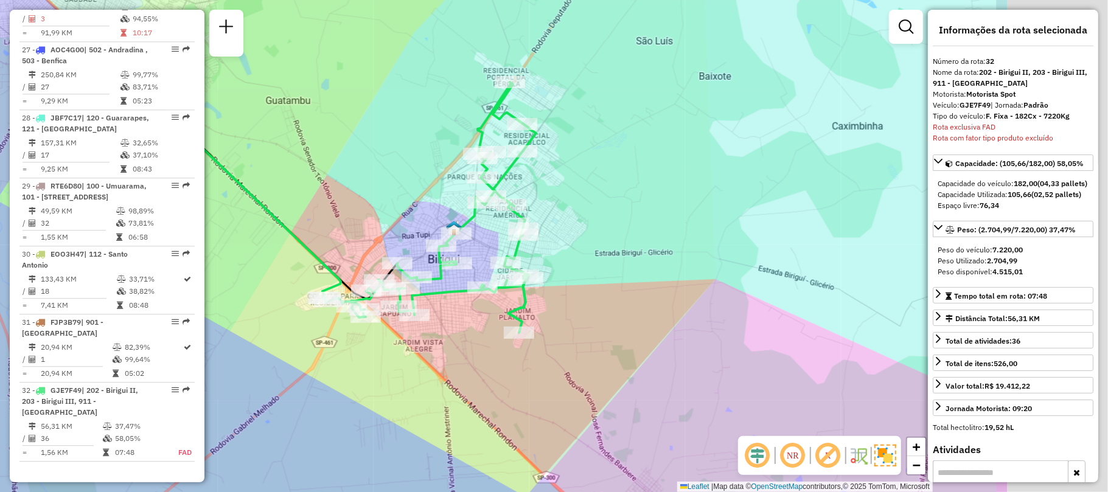
drag, startPoint x: 405, startPoint y: 295, endPoint x: 218, endPoint y: 254, distance: 191.8
click at [218, 254] on div "Janela de atendimento Grade de atendimento Capacidade Transportadoras Veículos …" at bounding box center [554, 246] width 1108 height 492
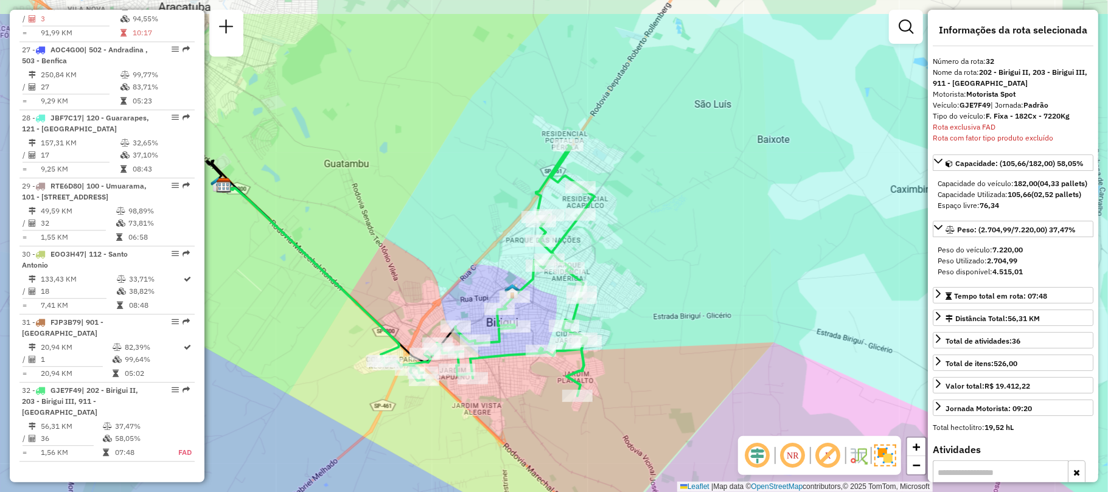
drag, startPoint x: 324, startPoint y: 235, endPoint x: 388, endPoint y: 296, distance: 88.7
click at [388, 296] on div "Janela de atendimento Grade de atendimento Capacidade Transportadoras Veículos …" at bounding box center [554, 246] width 1108 height 492
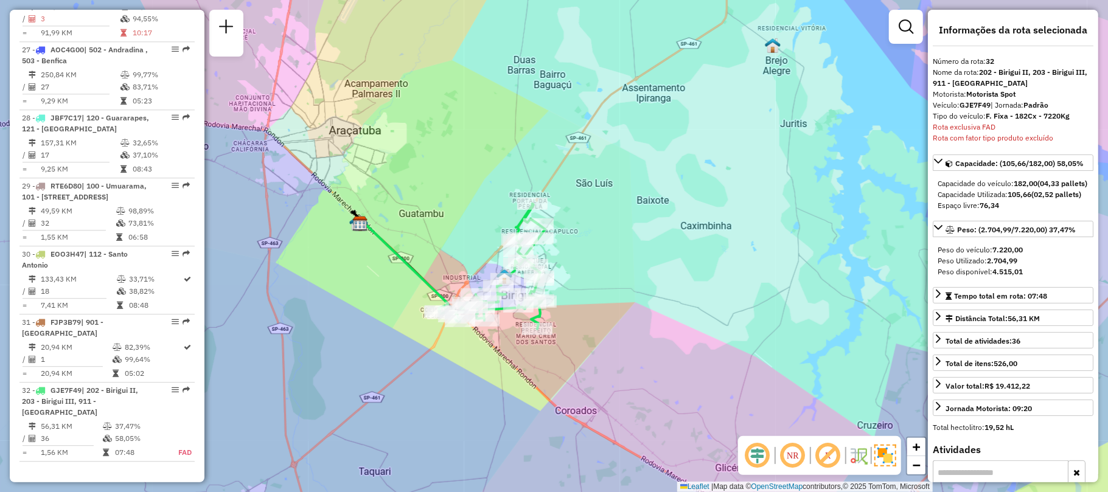
drag, startPoint x: 427, startPoint y: 212, endPoint x: 549, endPoint y: 259, distance: 130.2
click at [549, 259] on div "Janela de atendimento Grade de atendimento Capacidade Transportadoras Veículos …" at bounding box center [554, 246] width 1108 height 492
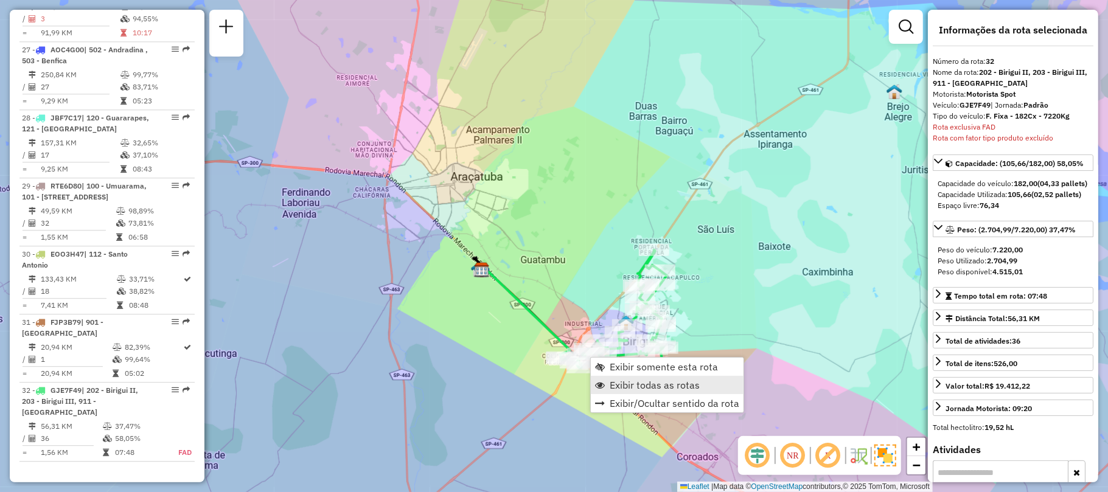
click at [689, 383] on span "Exibir todas as rotas" at bounding box center [655, 385] width 90 height 10
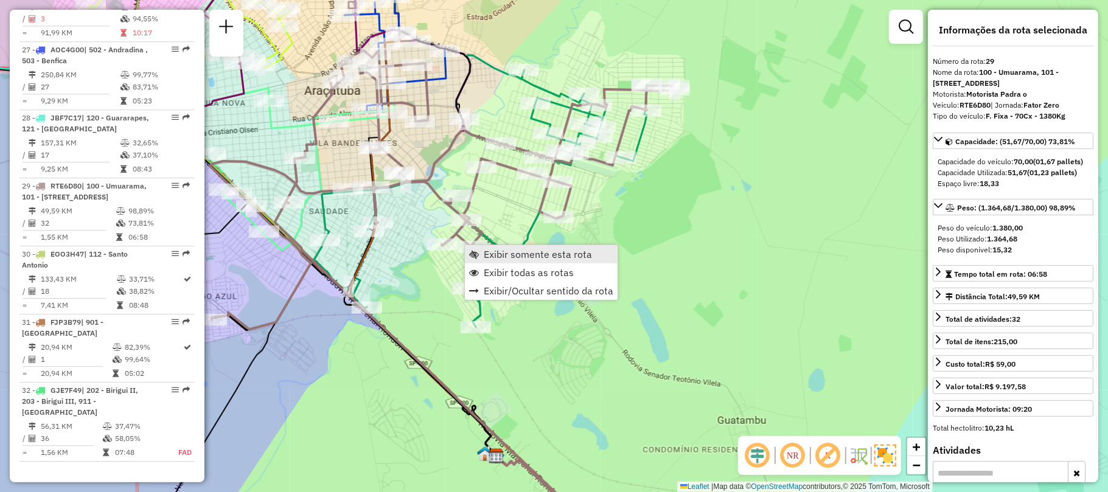
click at [542, 257] on span "Exibir somente esta rota" at bounding box center [538, 255] width 108 height 10
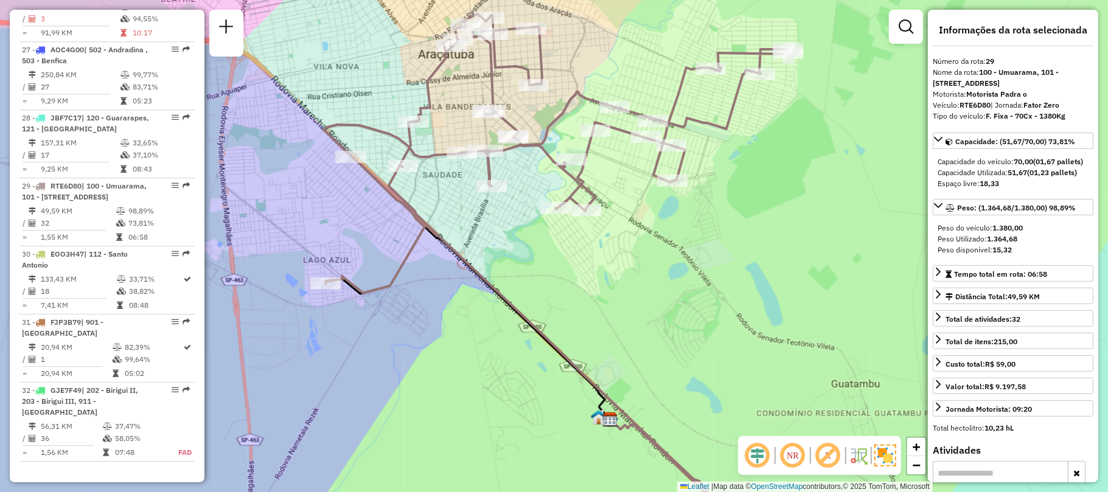
drag, startPoint x: 524, startPoint y: 239, endPoint x: 529, endPoint y: 358, distance: 118.8
click at [529, 358] on div "Janela de atendimento Grade de atendimento Capacidade Transportadoras Veículos …" at bounding box center [554, 246] width 1108 height 492
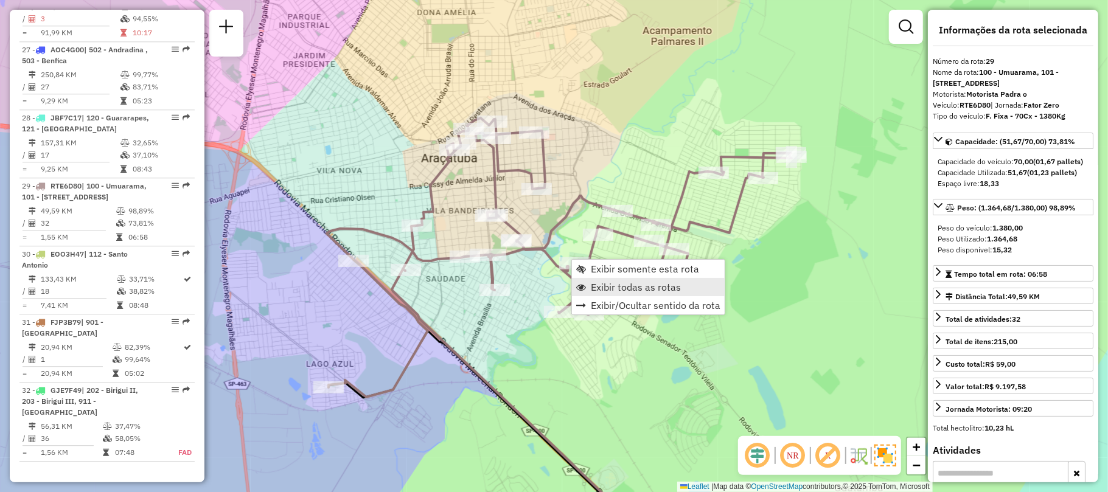
click at [612, 283] on span "Exibir todas as rotas" at bounding box center [636, 287] width 90 height 10
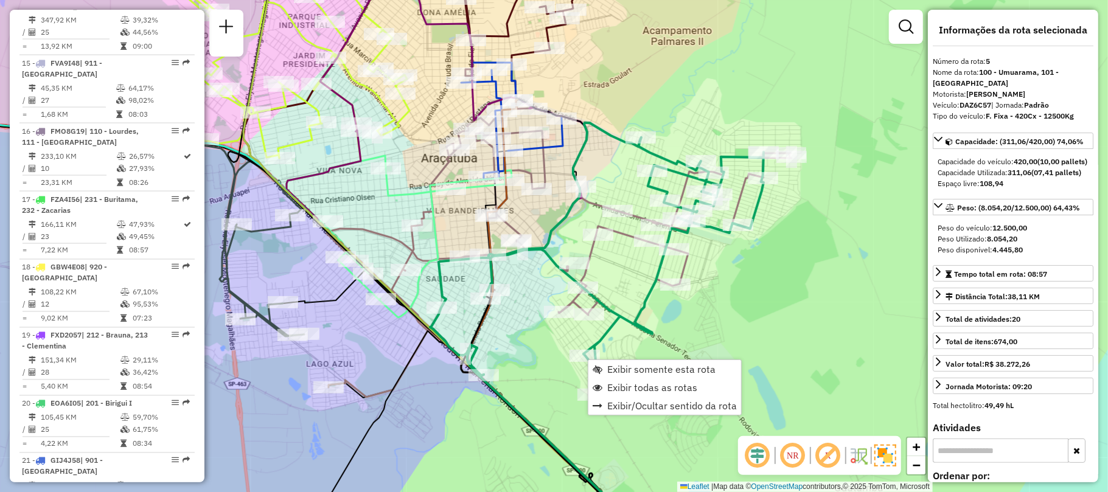
scroll to position [761, 0]
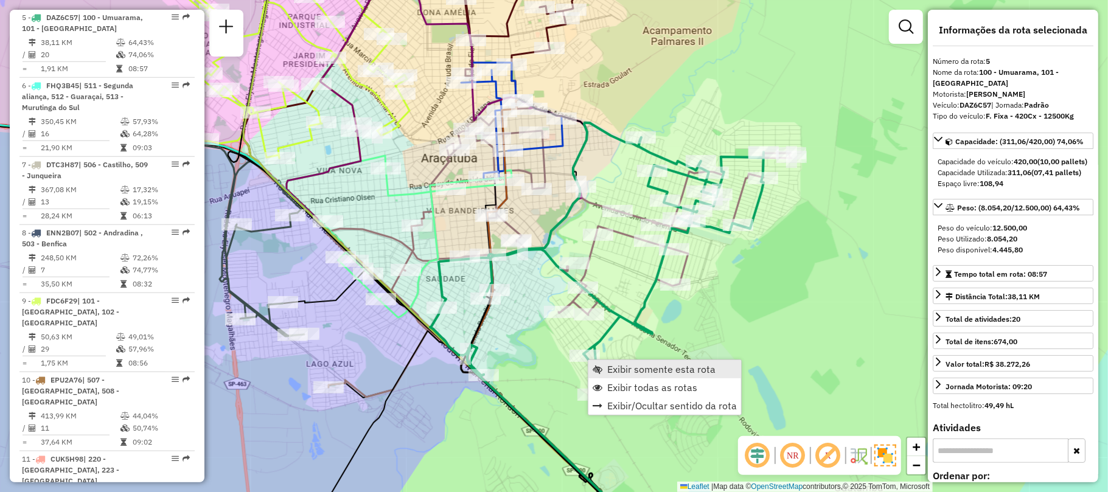
click at [631, 370] on span "Exibir somente esta rota" at bounding box center [661, 370] width 108 height 10
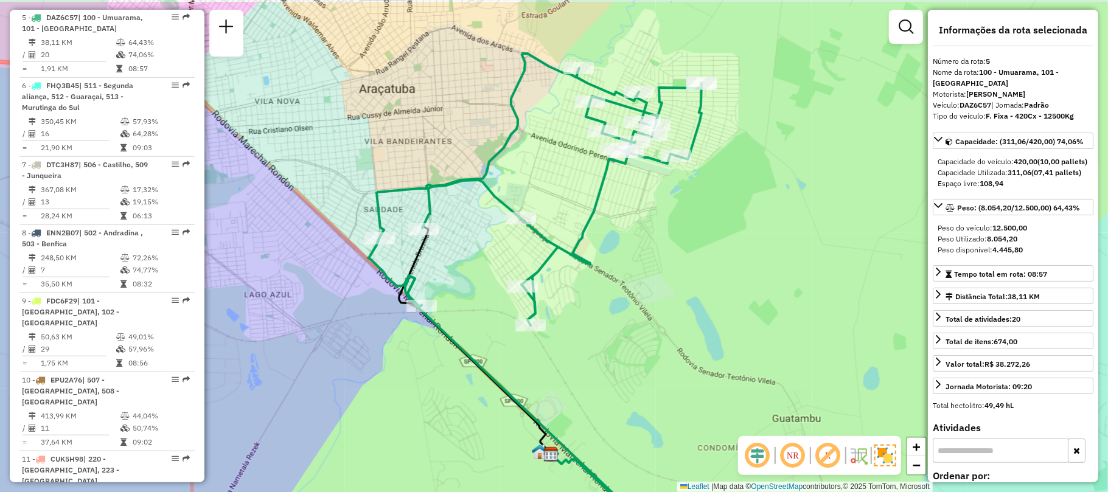
drag, startPoint x: 490, startPoint y: 205, endPoint x: 419, endPoint y: 364, distance: 173.8
click at [419, 364] on div "Janela de atendimento Grade de atendimento Capacidade Transportadoras Veículos …" at bounding box center [554, 246] width 1108 height 492
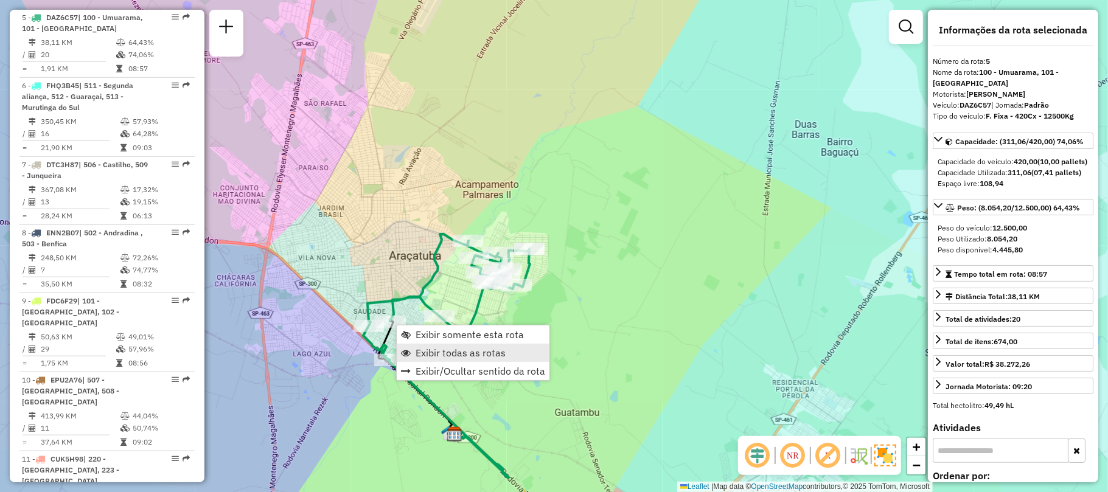
click at [501, 353] on span "Exibir todas as rotas" at bounding box center [461, 353] width 90 height 10
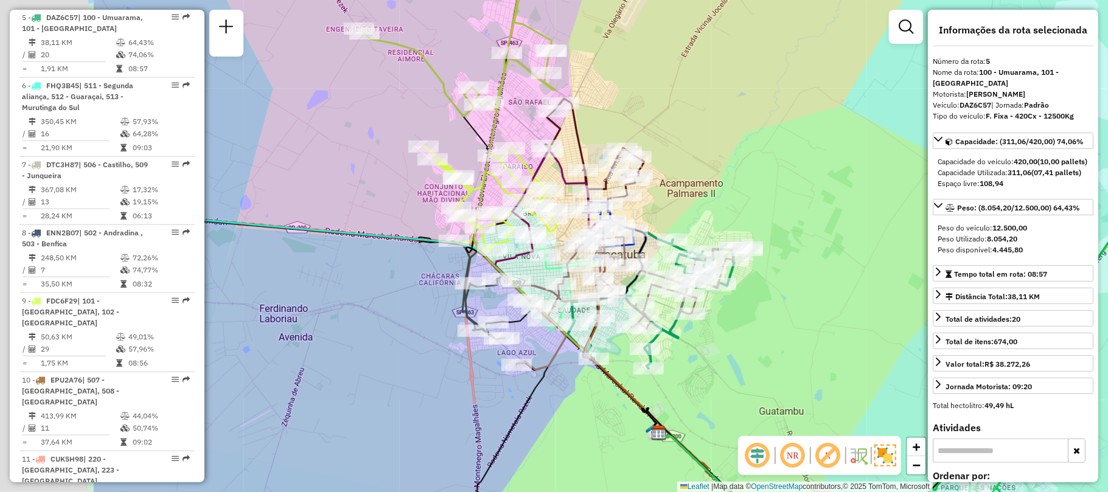
drag, startPoint x: 241, startPoint y: 225, endPoint x: 444, endPoint y: 224, distance: 203.3
click at [444, 224] on div "Rota 9 - Placa FDC6F29 81101050 - ROSANGELA APARECIDA Janela de atendimento Gra…" at bounding box center [554, 246] width 1108 height 492
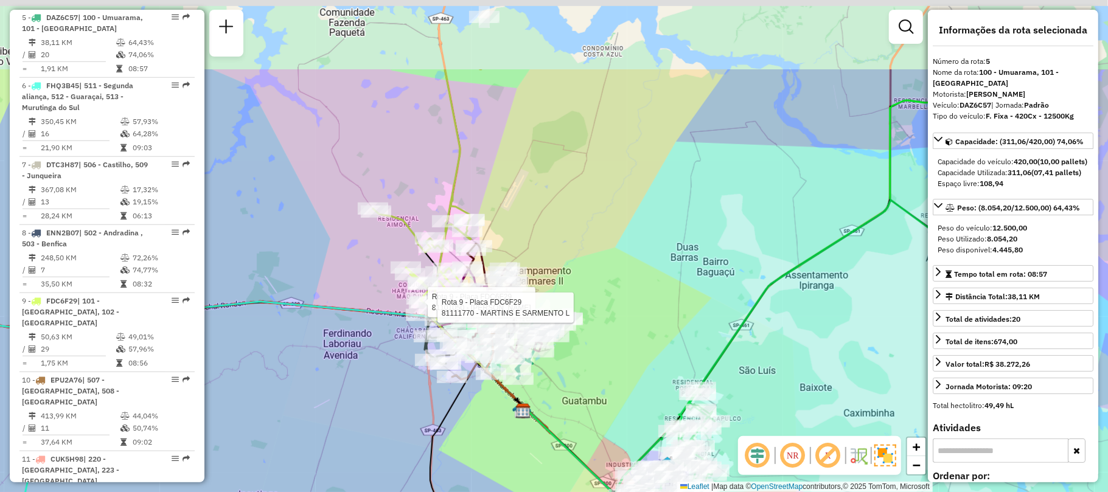
drag, startPoint x: 383, startPoint y: 152, endPoint x: 385, endPoint y: 276, distance: 123.5
click at [385, 274] on div "Rota 9 - Placa FDC6F29 81101050 - ROSANGELA APARECIDA Rota 9 - Placa FDC6F29 81…" at bounding box center [554, 246] width 1108 height 492
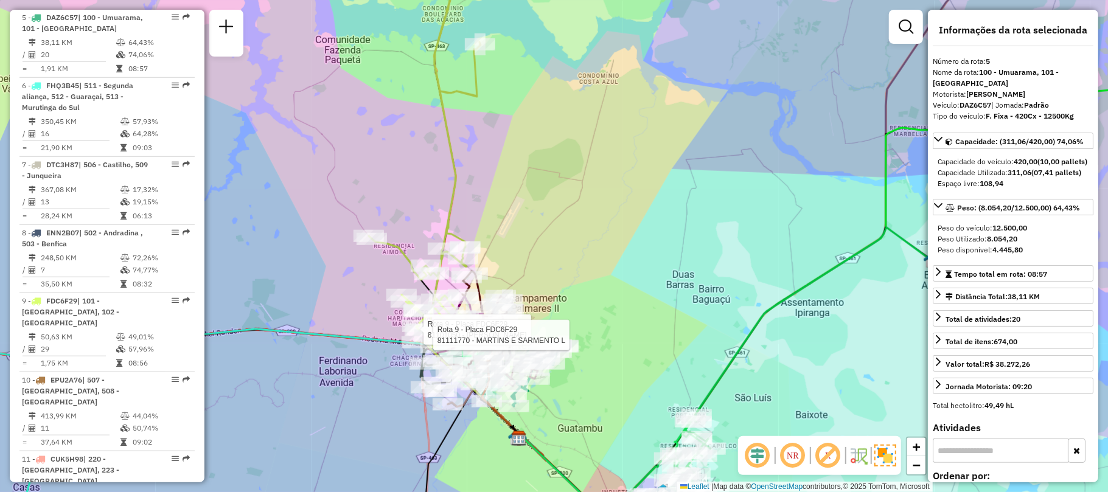
drag, startPoint x: 407, startPoint y: 63, endPoint x: 380, endPoint y: 364, distance: 301.9
click at [380, 364] on div "Rota 9 - Placa FDC6F29 81101050 - ROSANGELA APARECIDA Rota 9 - Placa FDC6F29 81…" at bounding box center [554, 246] width 1108 height 492
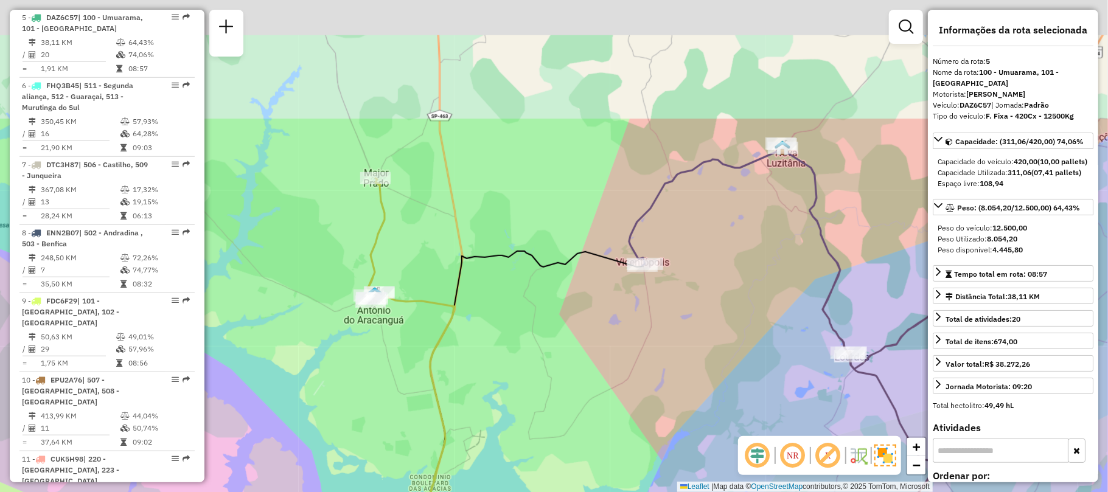
drag, startPoint x: 320, startPoint y: 110, endPoint x: 352, endPoint y: 339, distance: 231.0
click at [352, 338] on div "Rota 9 - Placa FDC6F29 81101050 - ROSANGELA APARECIDA Rota 9 - Placa FDC6F29 81…" at bounding box center [554, 246] width 1108 height 492
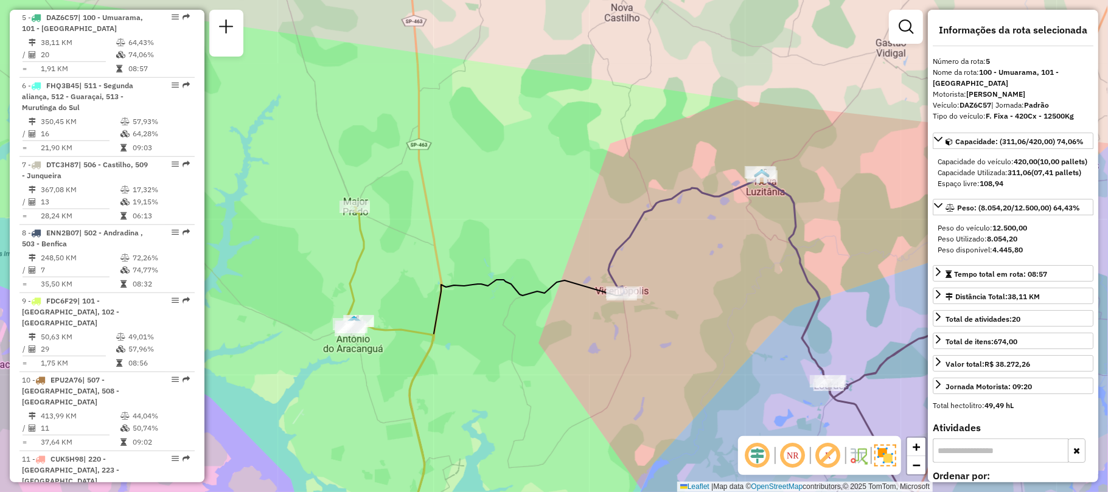
drag, startPoint x: 511, startPoint y: 386, endPoint x: 419, endPoint y: 276, distance: 143.0
click at [419, 280] on div "Rota 9 - Placa FDC6F29 81101050 - ROSANGELA APARECIDA Rota 9 - Placa FDC6F29 81…" at bounding box center [554, 246] width 1108 height 492
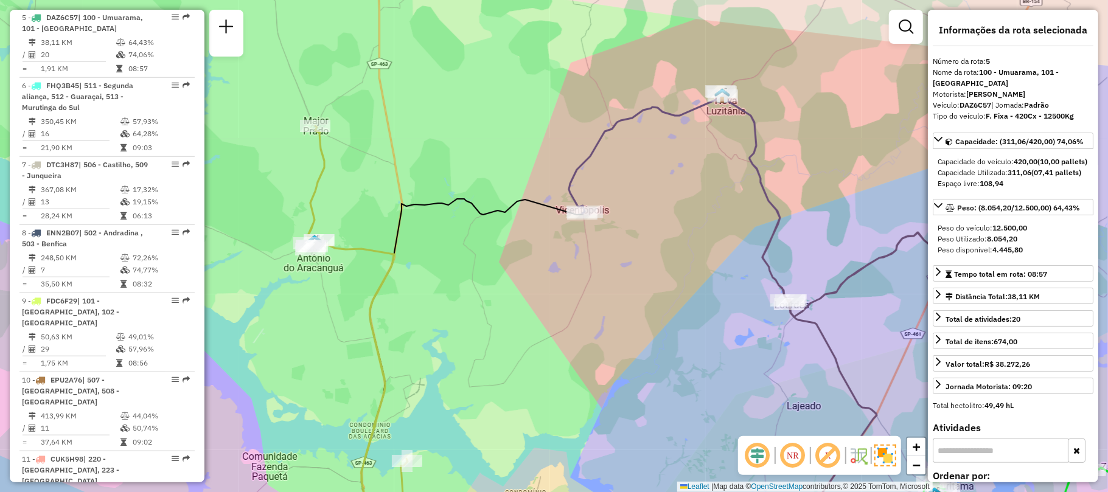
drag, startPoint x: 492, startPoint y: 285, endPoint x: 775, endPoint y: 138, distance: 319.0
click at [790, 113] on div "Rota 9 - Placa FDC6F29 81101050 - ROSANGELA APARECIDA Rota 9 - Placa FDC6F29 81…" at bounding box center [554, 246] width 1108 height 492
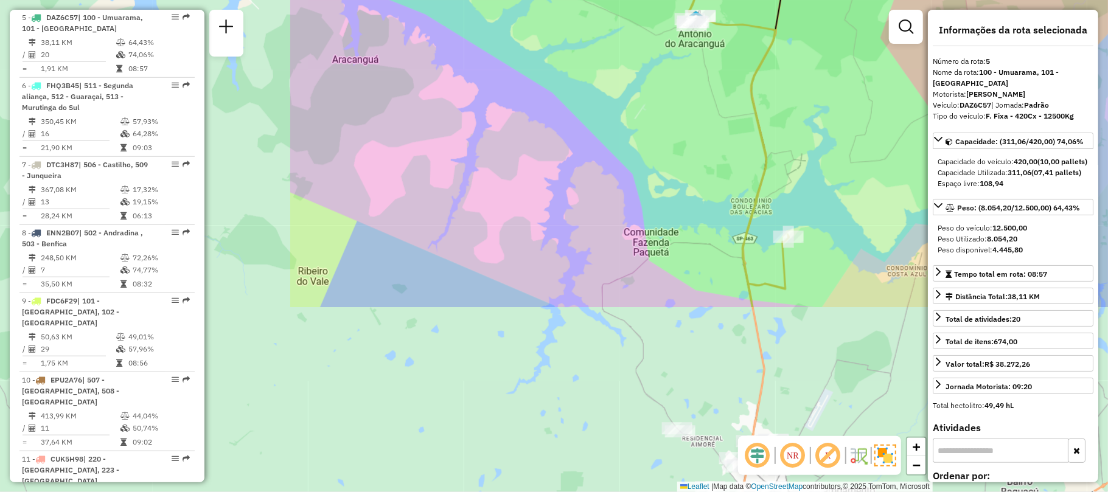
drag, startPoint x: 680, startPoint y: 283, endPoint x: 768, endPoint y: 251, distance: 93.9
click at [769, 251] on div "Rota 9 - Placa FDC6F29 81101050 - ROSANGELA APARECIDA Rota 9 - Placa FDC6F29 81…" at bounding box center [554, 246] width 1108 height 492
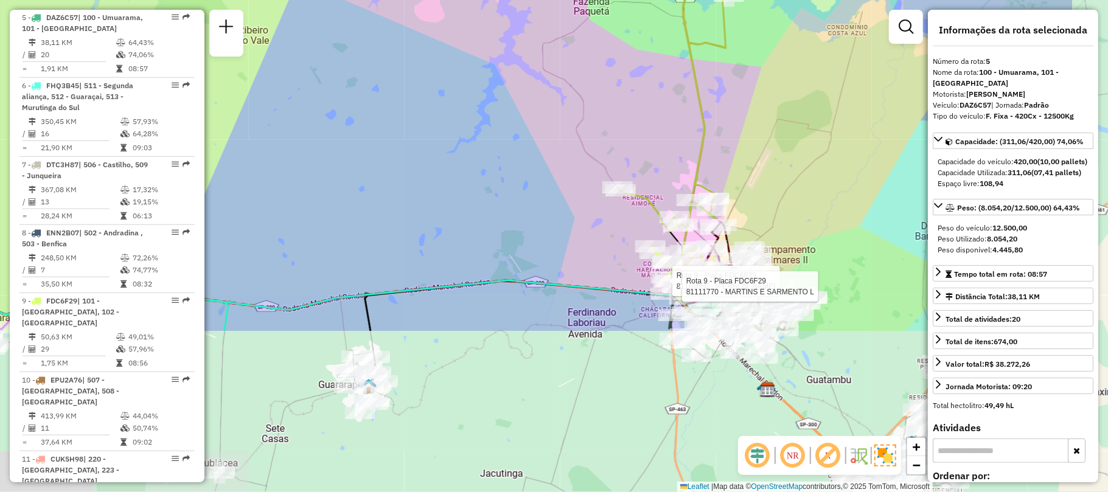
drag, startPoint x: 741, startPoint y: 241, endPoint x: 630, endPoint y: 13, distance: 253.1
click at [630, 13] on div "Rota 9 - Placa FDC6F29 81101050 - ROSANGELA APARECIDA Rota 9 - Placa FDC6F29 81…" at bounding box center [554, 246] width 1108 height 492
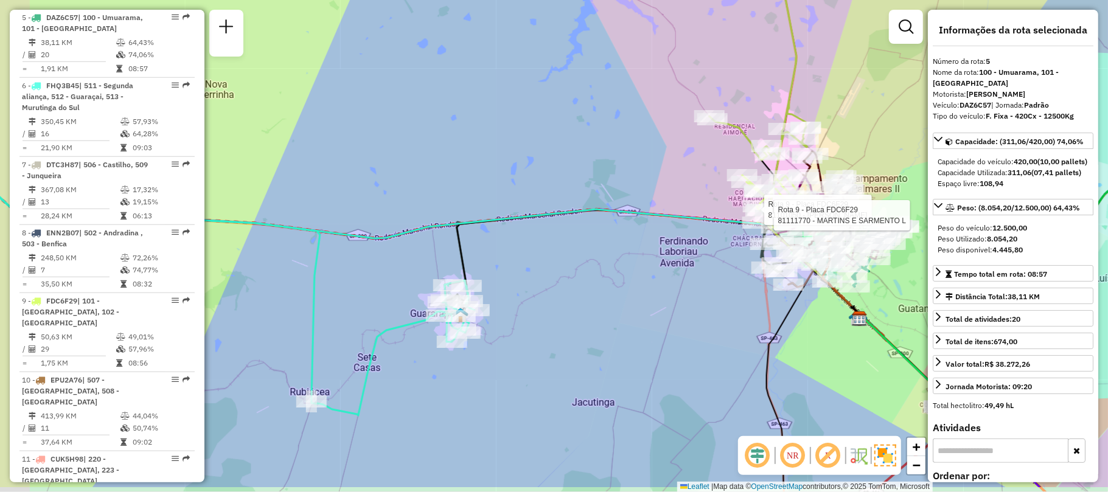
drag, startPoint x: 484, startPoint y: 368, endPoint x: 546, endPoint y: 307, distance: 86.5
click at [546, 307] on div "Rota 9 - Placa FDC6F29 81101050 - ROSANGELA APARECIDA Rota 9 - Placa FDC6F29 81…" at bounding box center [554, 246] width 1108 height 492
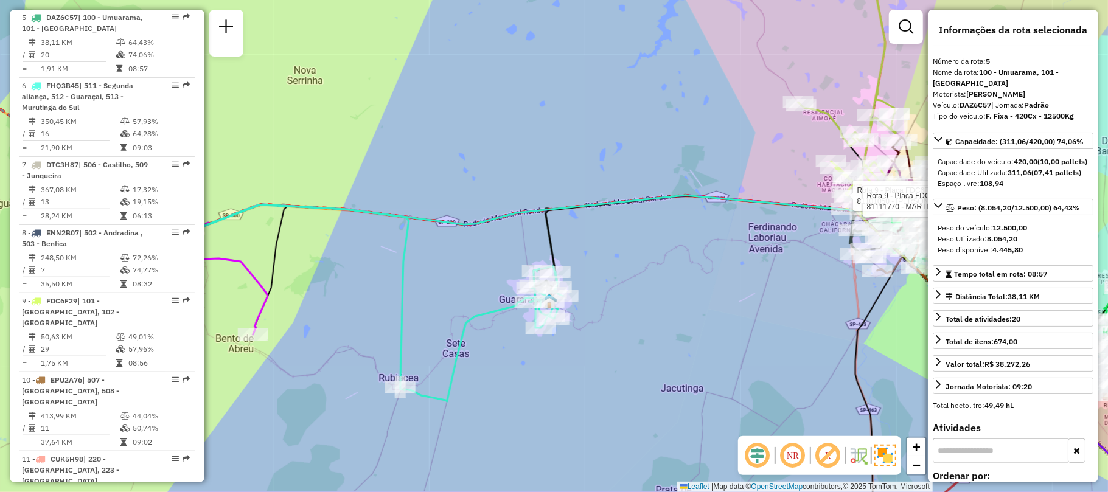
drag, startPoint x: 410, startPoint y: 383, endPoint x: 602, endPoint y: 322, distance: 201.9
click at [602, 322] on div "Rota 9 - Placa FDC6F29 81101050 - ROSANGELA APARECIDA Rota 9 - Placa FDC6F29 81…" at bounding box center [554, 246] width 1108 height 492
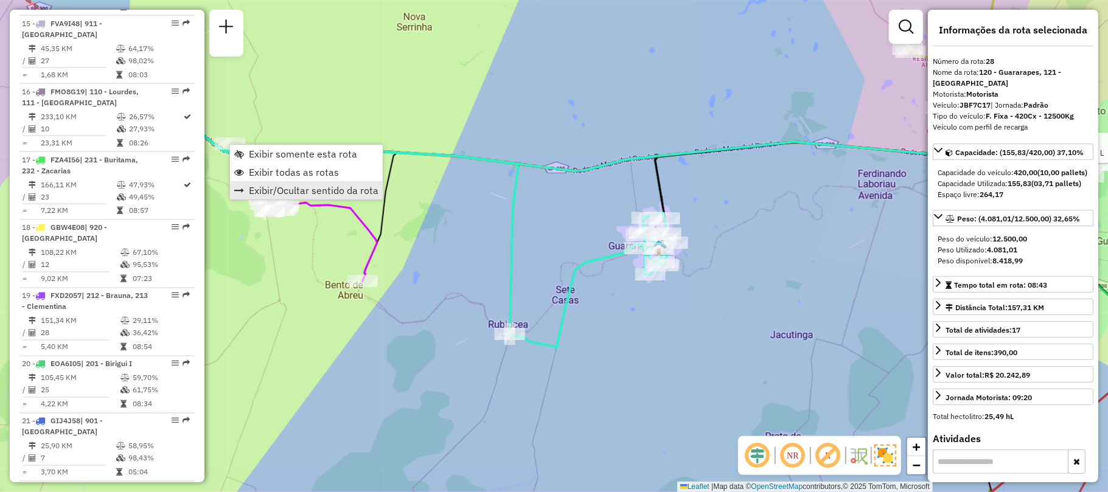
scroll to position [2244, 0]
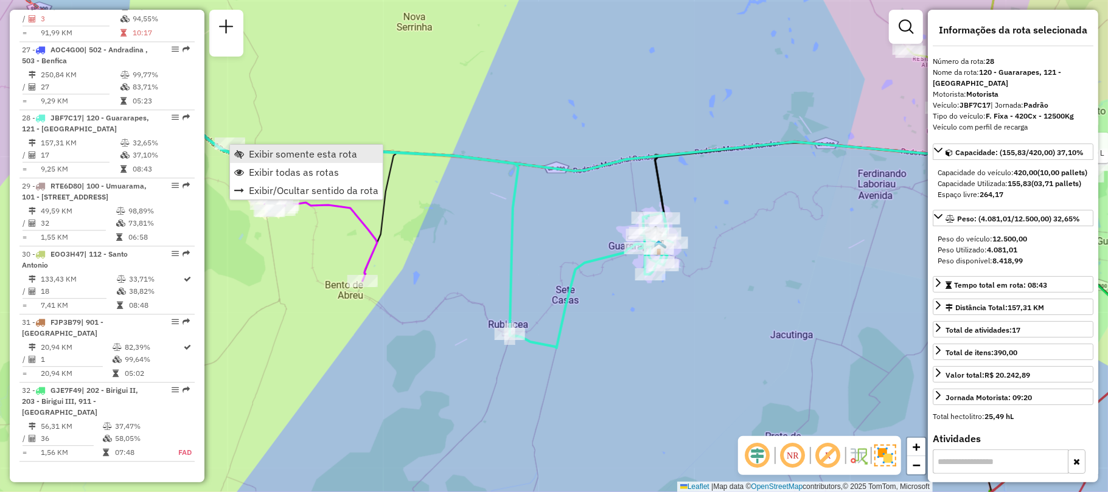
click at [323, 157] on span "Exibir somente esta rota" at bounding box center [303, 154] width 108 height 10
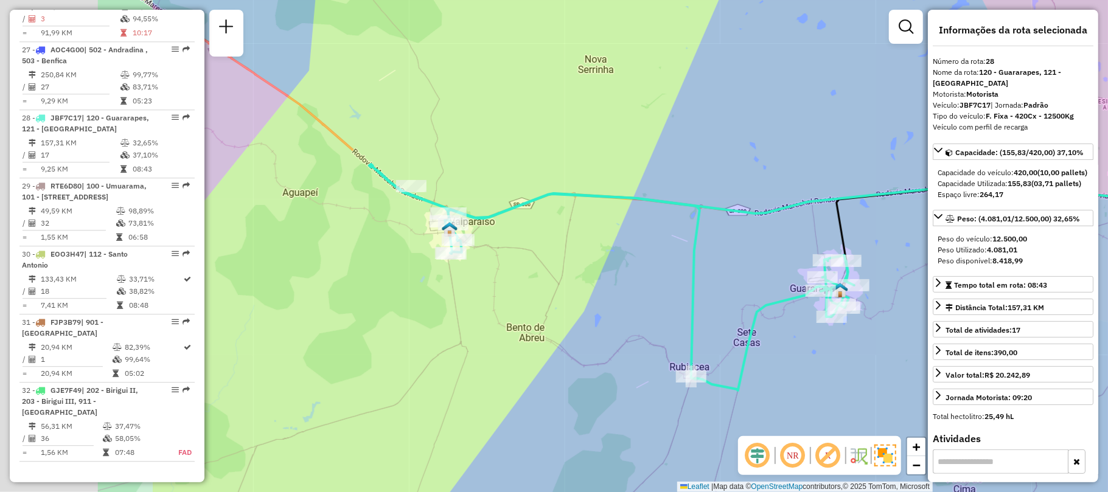
drag, startPoint x: 348, startPoint y: 246, endPoint x: 612, endPoint y: 278, distance: 265.4
click at [612, 278] on div "Janela de atendimento Grade de atendimento Capacidade Transportadoras Veículos …" at bounding box center [554, 246] width 1108 height 492
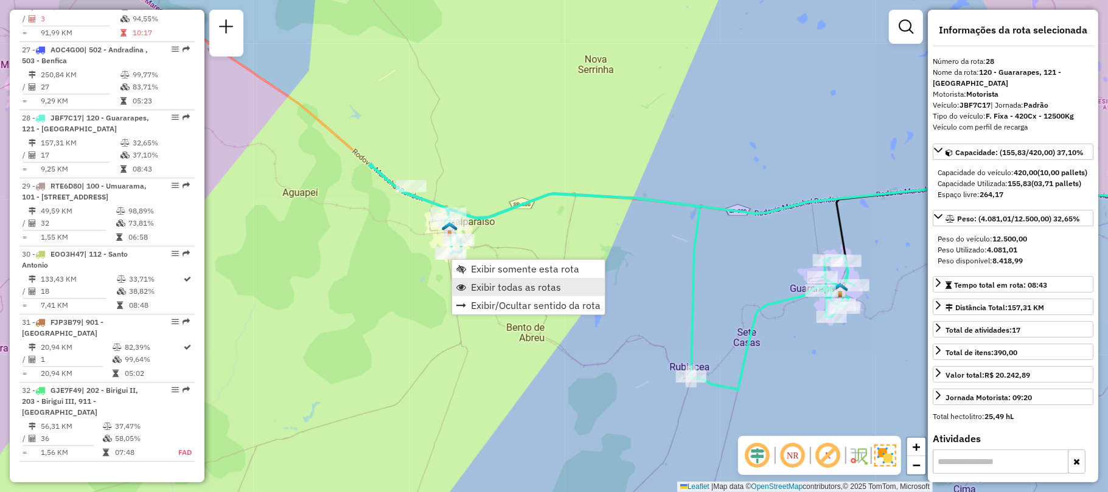
click at [504, 295] on link "Exibir todas as rotas" at bounding box center [528, 287] width 153 height 18
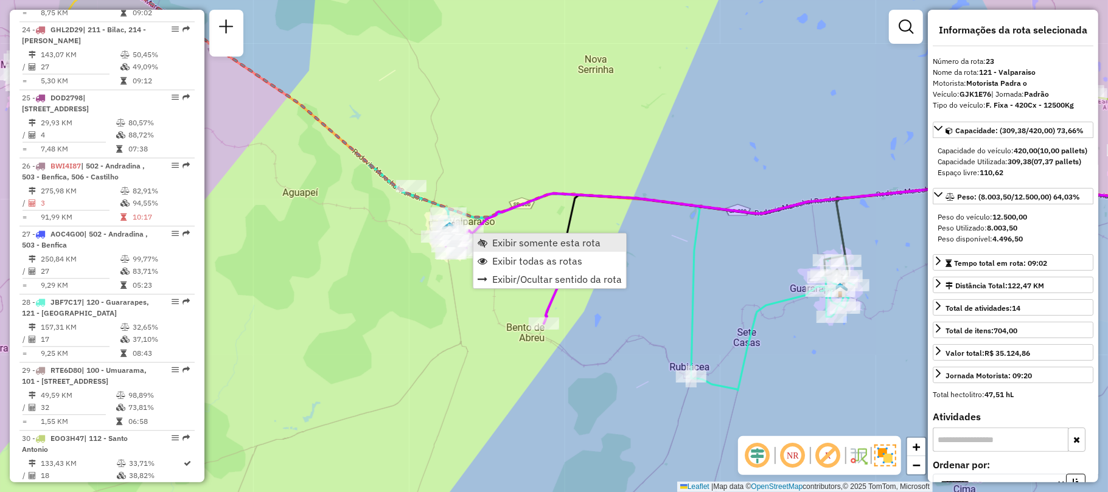
scroll to position [1992, 0]
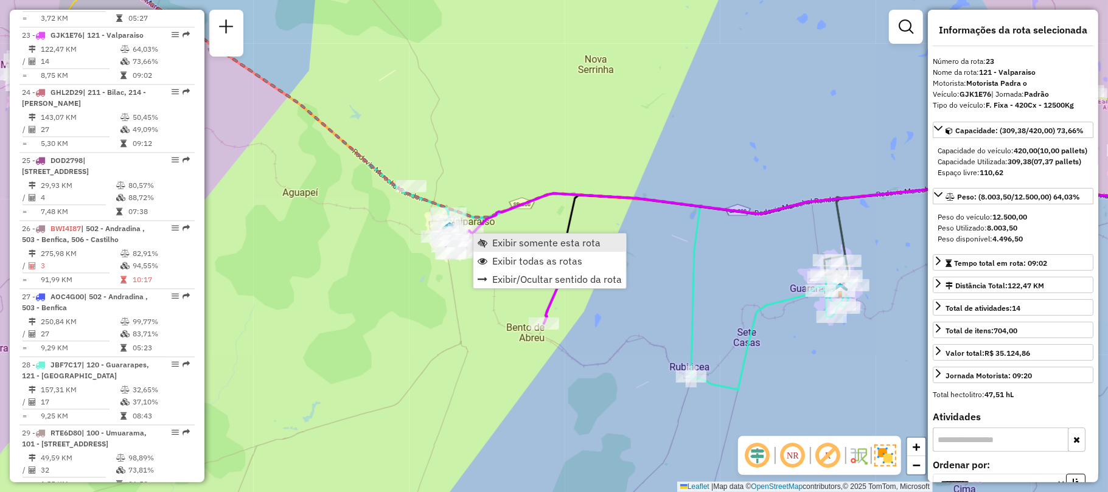
click at [540, 246] on span "Exibir somente esta rota" at bounding box center [546, 243] width 108 height 10
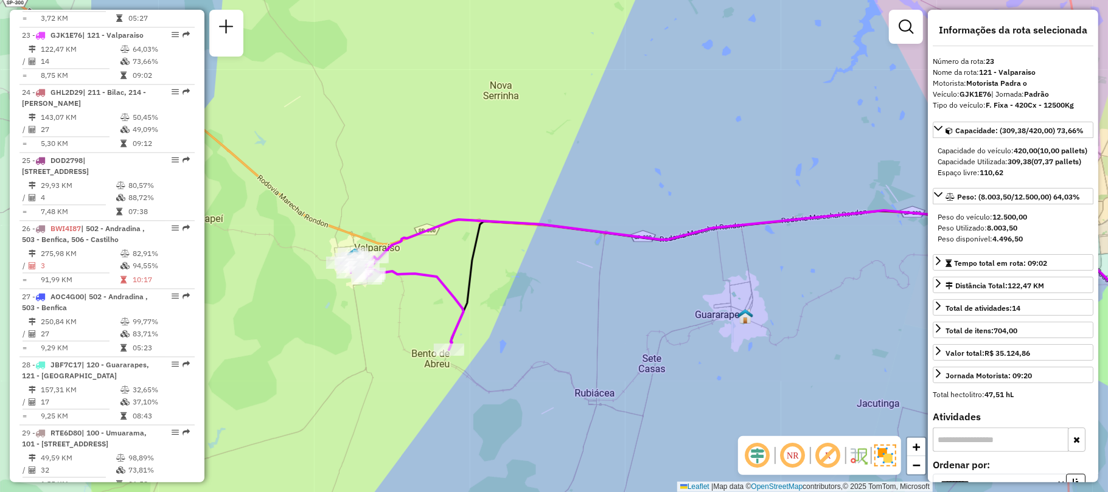
drag, startPoint x: 518, startPoint y: 261, endPoint x: 660, endPoint y: 312, distance: 149.9
click at [719, 295] on div "Janela de atendimento Grade de atendimento Capacidade Transportadoras Veículos …" at bounding box center [554, 246] width 1108 height 492
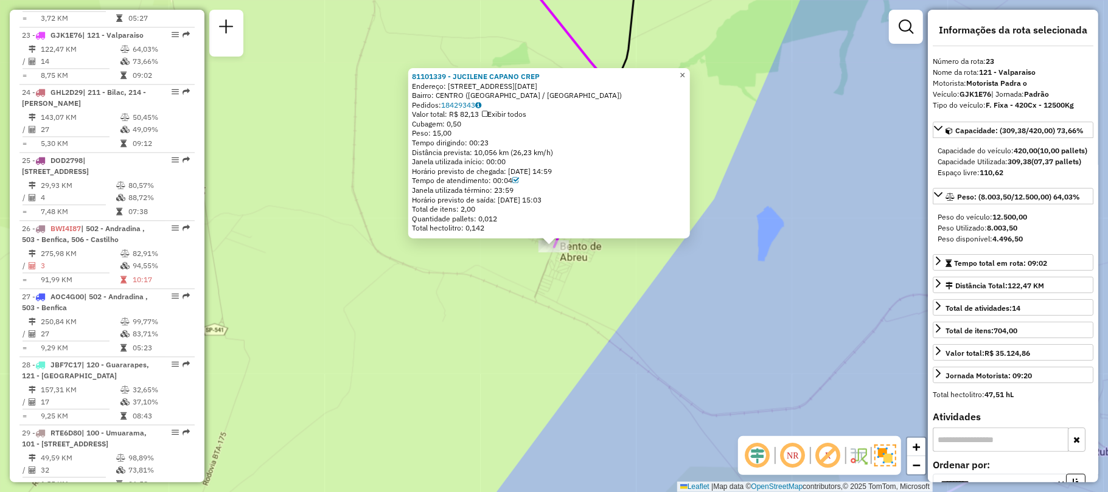
click at [685, 72] on span "×" at bounding box center [682, 75] width 5 height 10
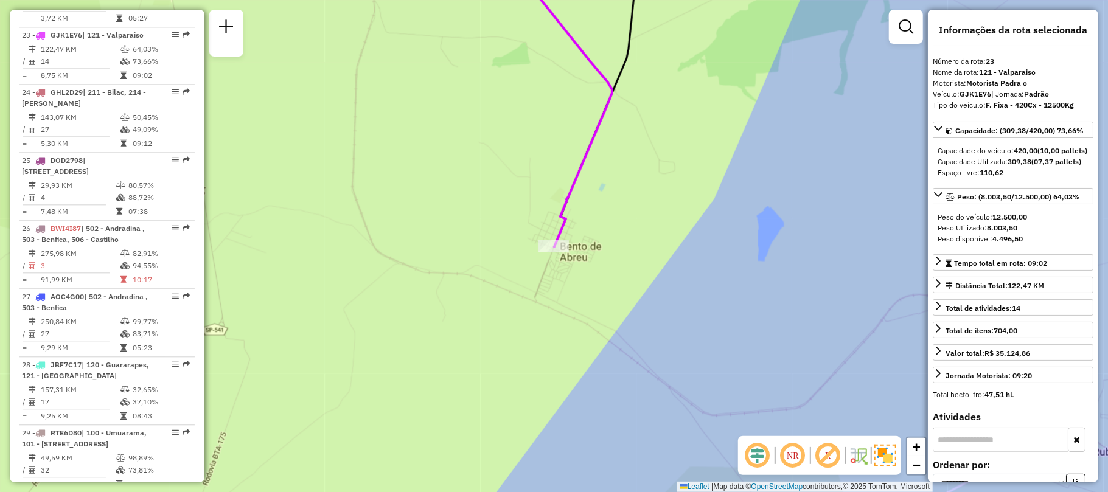
drag, startPoint x: 425, startPoint y: 132, endPoint x: 598, endPoint y: 388, distance: 309.0
click at [598, 388] on div "Janela de atendimento Grade de atendimento Capacidade Transportadoras Veículos …" at bounding box center [554, 246] width 1108 height 492
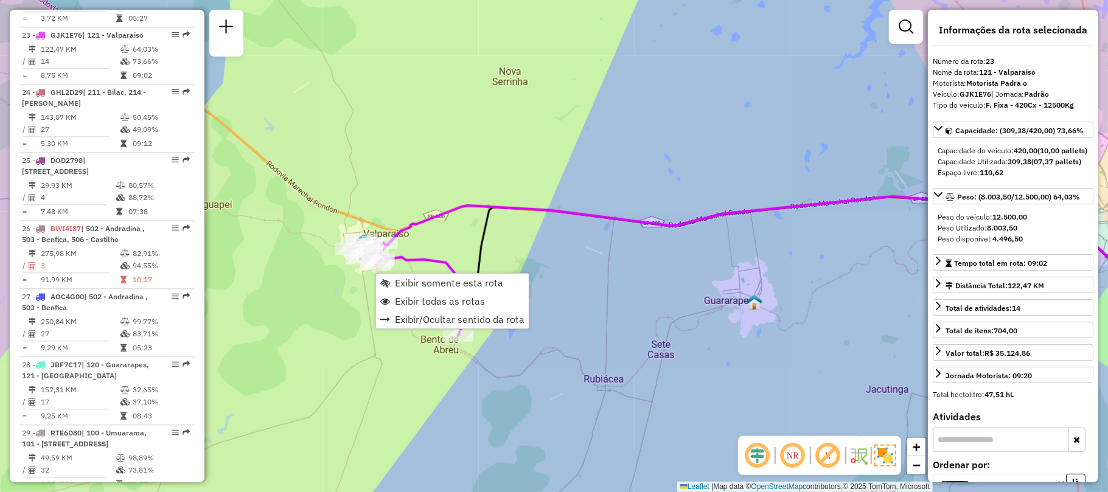
click at [409, 246] on div "Rota 23 - Placa GJK1E76 81191069 - LILIANE LEONIA SOARE Rota 23 - Placa GJK1E76…" at bounding box center [554, 246] width 1108 height 492
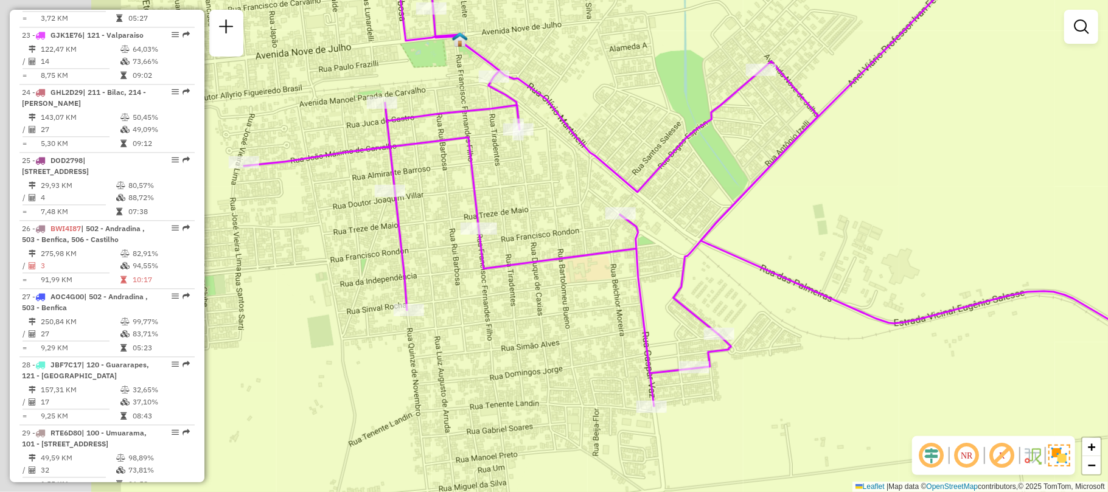
drag, startPoint x: 310, startPoint y: 263, endPoint x: 512, endPoint y: 248, distance: 202.6
click at [512, 248] on div "Janela de atendimento Grade de atendimento Capacidade Transportadoras Veículos …" at bounding box center [554, 246] width 1108 height 492
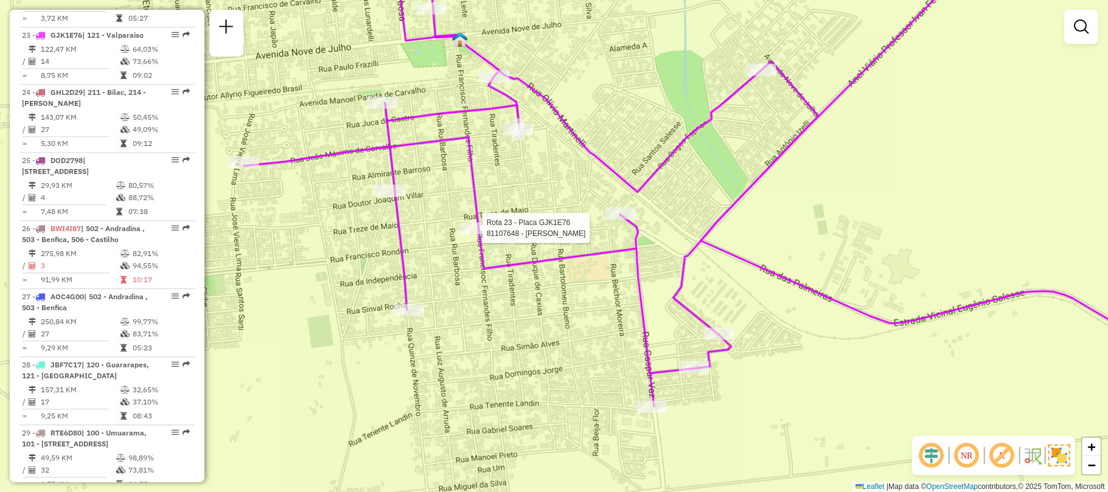
select select "**********"
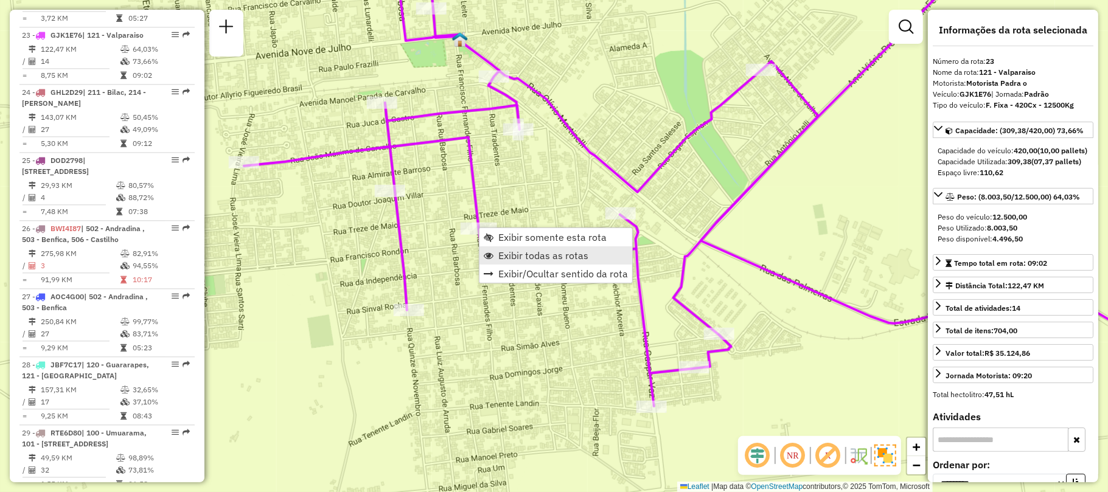
click at [551, 254] on span "Exibir todas as rotas" at bounding box center [543, 256] width 90 height 10
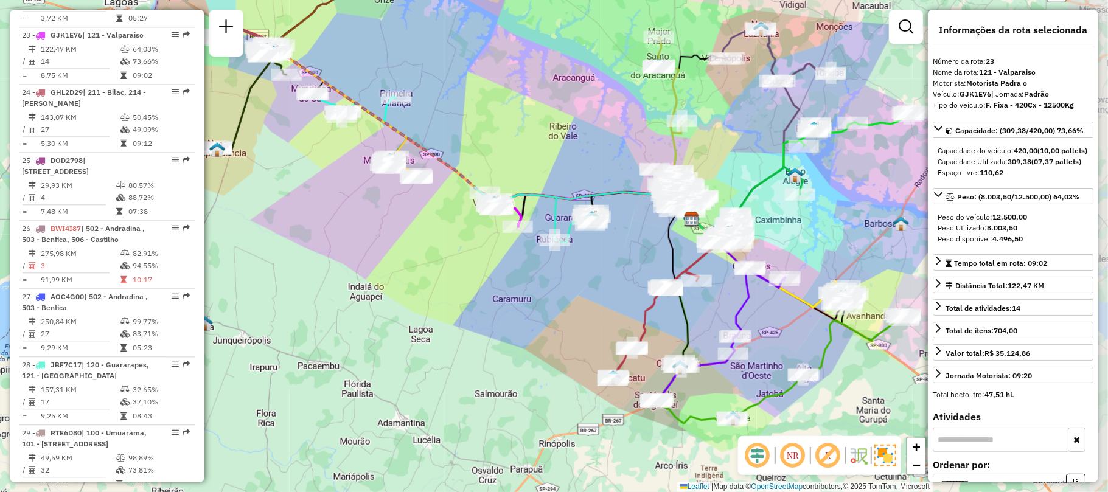
drag, startPoint x: 821, startPoint y: 130, endPoint x: 588, endPoint y: 154, distance: 234.3
click at [588, 154] on div "Janela de atendimento Grade de atendimento Capacidade Transportadoras Veículos …" at bounding box center [554, 246] width 1108 height 492
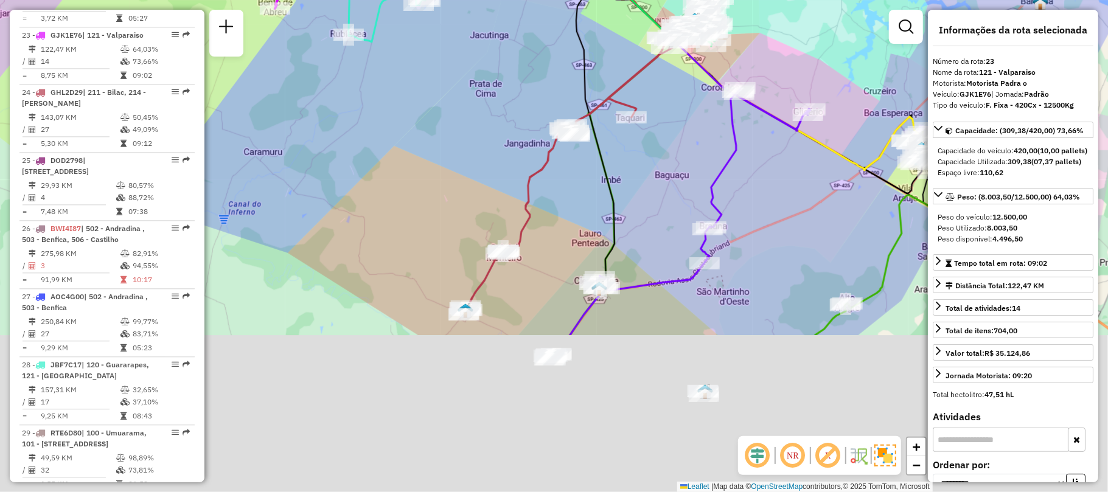
drag, startPoint x: 560, startPoint y: 358, endPoint x: 487, endPoint y: 152, distance: 218.6
click at [487, 152] on div "Janela de atendimento Grade de atendimento Capacidade Transportadoras Veículos …" at bounding box center [554, 246] width 1108 height 492
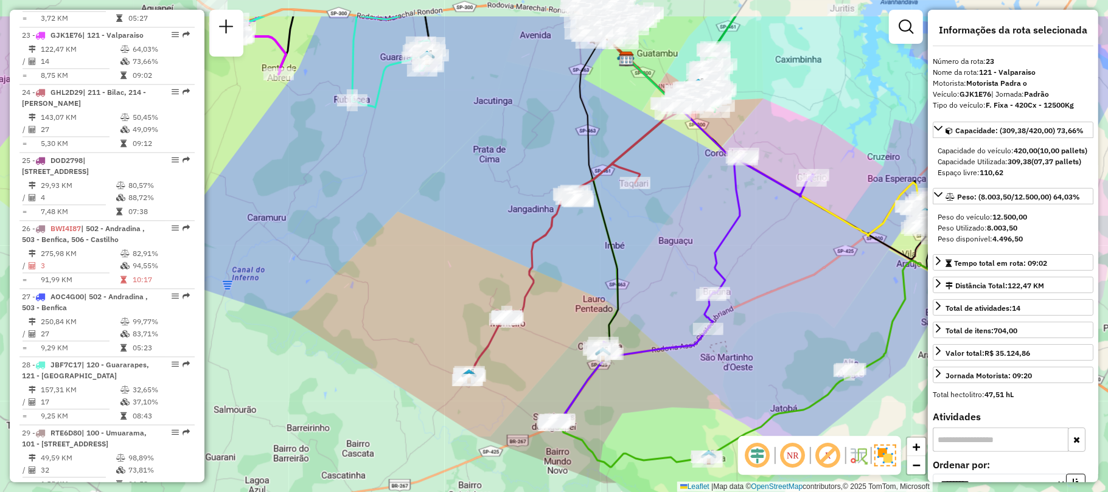
drag, startPoint x: 725, startPoint y: 67, endPoint x: 733, endPoint y: 380, distance: 313.5
click at [733, 380] on div "Janela de atendimento Grade de atendimento Capacidade Transportadoras Veículos …" at bounding box center [554, 246] width 1108 height 492
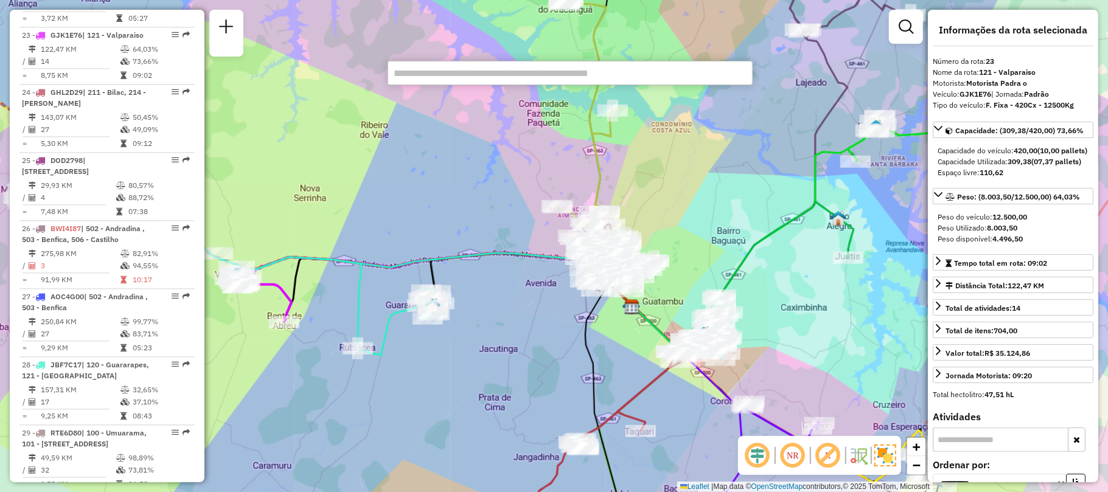
scroll to position [407, 0]
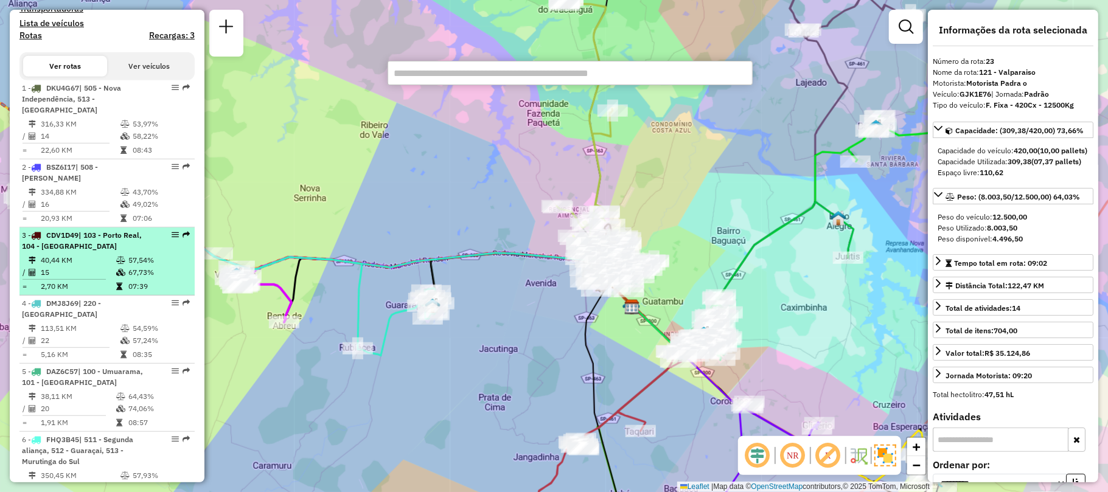
click at [172, 239] on em at bounding box center [175, 234] width 7 height 7
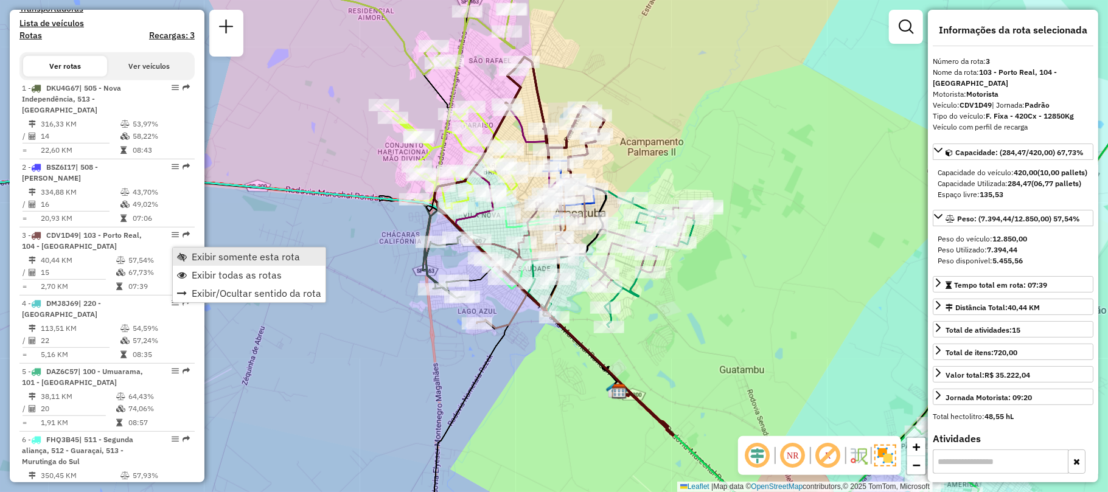
click at [226, 257] on span "Exibir somente esta rota" at bounding box center [246, 257] width 108 height 10
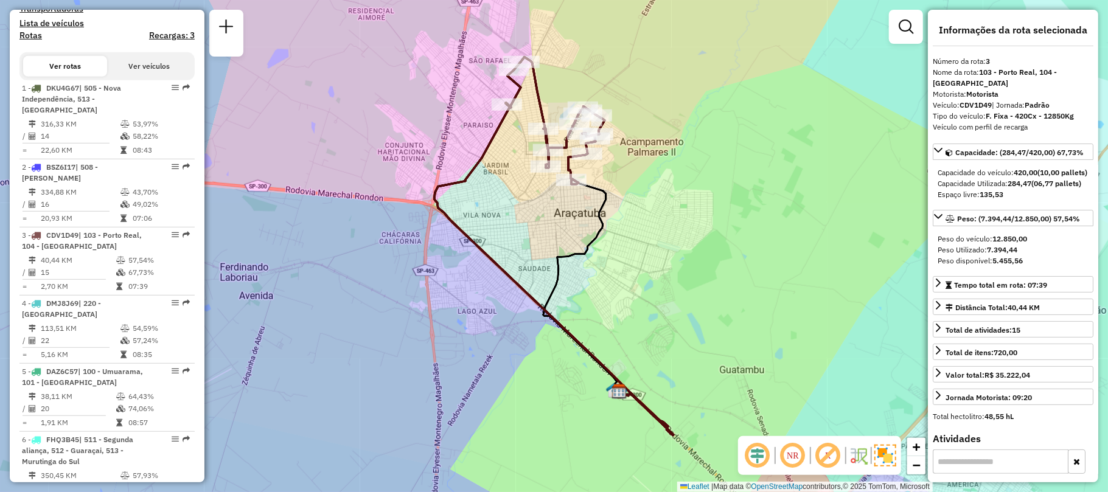
scroll to position [1695, 0]
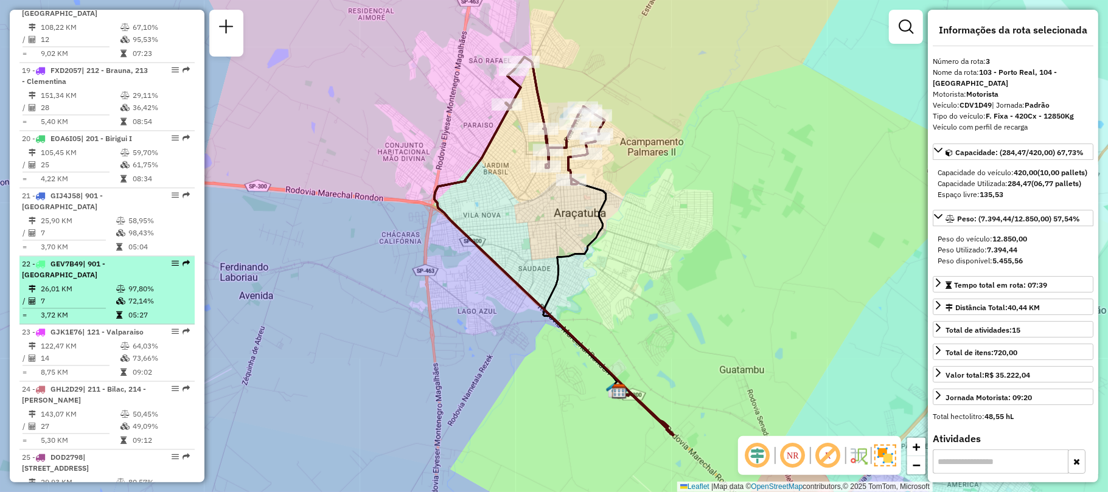
click at [172, 260] on em at bounding box center [175, 263] width 7 height 7
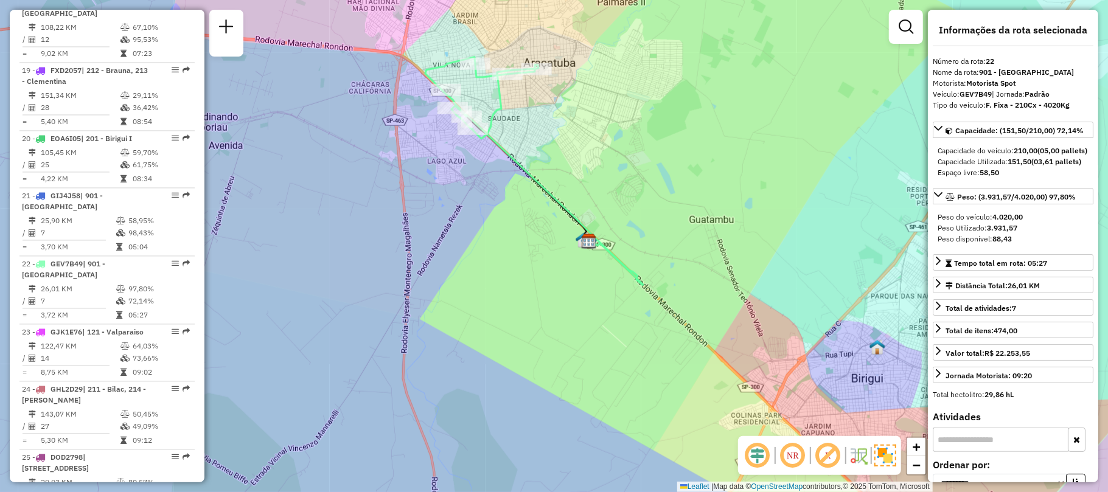
drag, startPoint x: 666, startPoint y: 209, endPoint x: 416, endPoint y: 79, distance: 281.7
click at [417, 81] on div "Janela de atendimento Grade de atendimento Capacidade Transportadoras Veículos …" at bounding box center [554, 246] width 1108 height 492
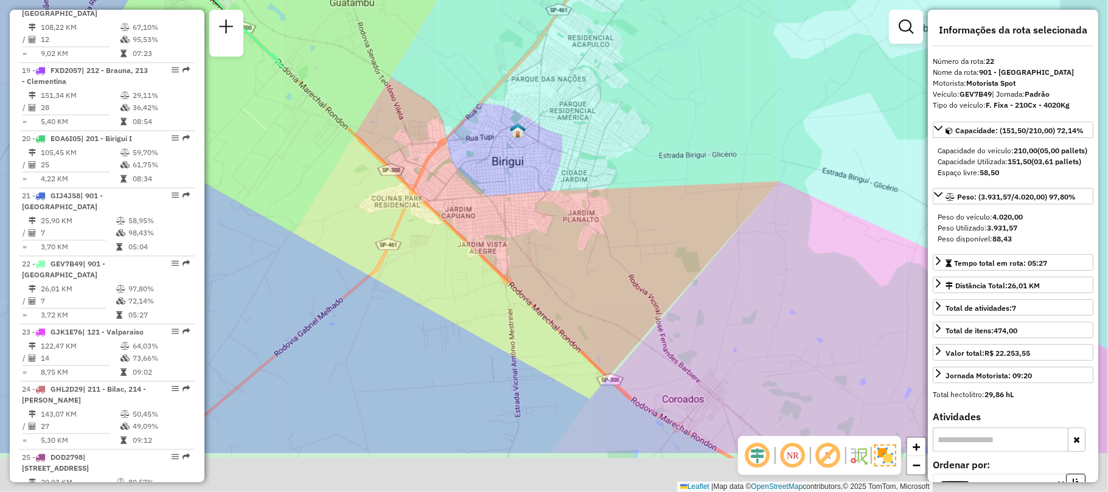
drag, startPoint x: 631, startPoint y: 161, endPoint x: 532, endPoint y: 197, distance: 105.5
click at [509, 54] on div "Janela de atendimento Grade de atendimento Capacidade Transportadoras Veículos …" at bounding box center [554, 246] width 1108 height 492
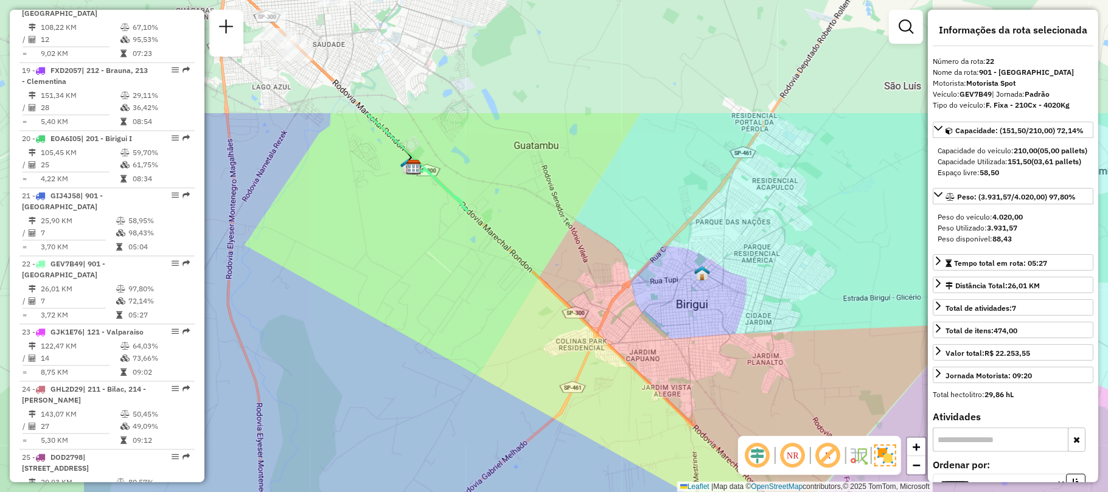
drag, startPoint x: 443, startPoint y: 150, endPoint x: 665, endPoint y: 344, distance: 294.9
click at [677, 352] on div "Janela de atendimento Grade de atendimento Capacidade Transportadoras Veículos …" at bounding box center [554, 246] width 1108 height 492
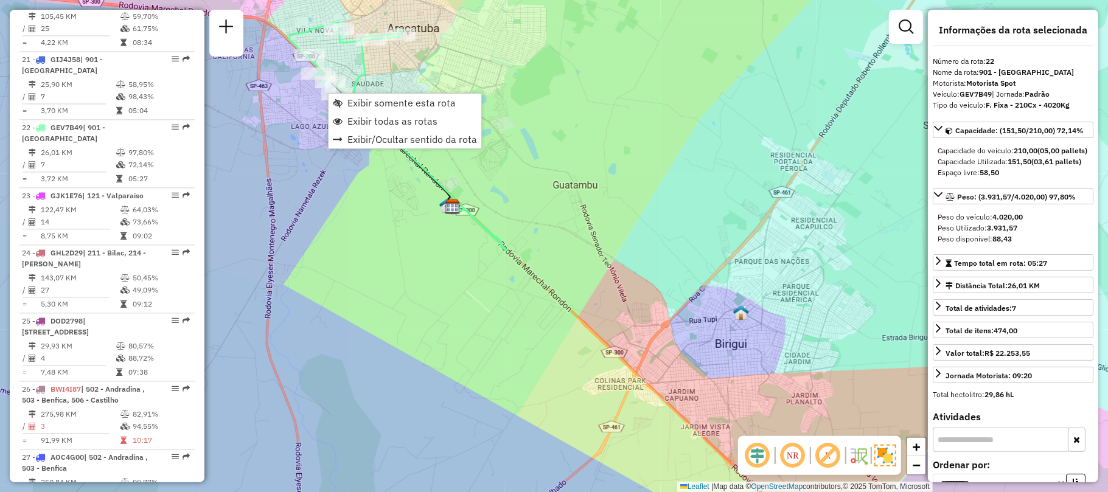
scroll to position [1923, 0]
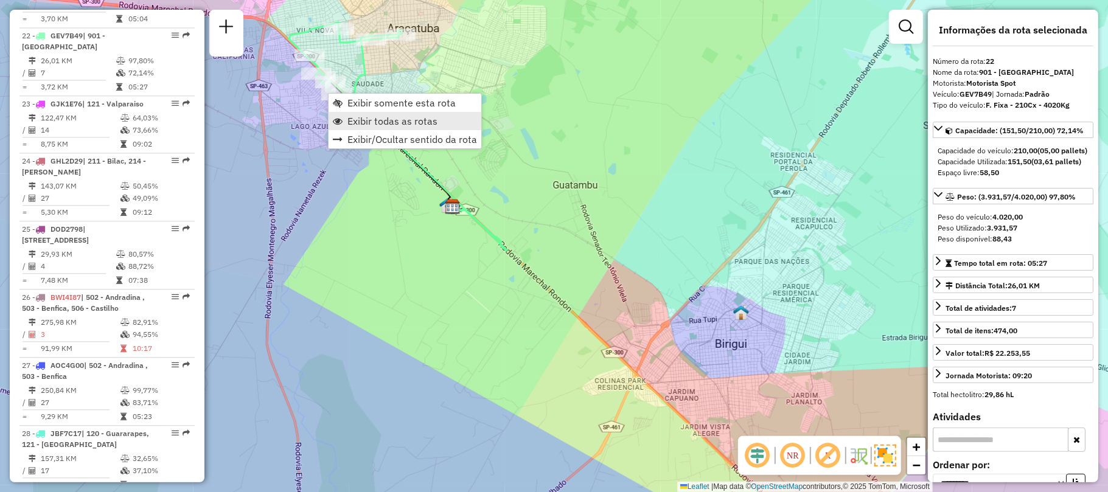
click at [416, 116] on span "Exibir todas as rotas" at bounding box center [392, 121] width 90 height 10
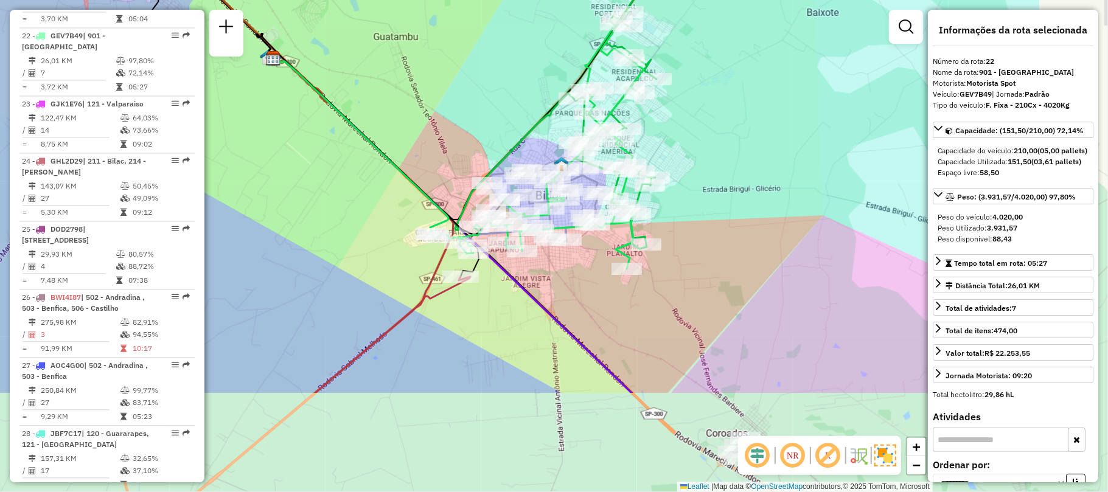
drag, startPoint x: 589, startPoint y: 271, endPoint x: 410, endPoint y: 122, distance: 233.0
click at [410, 122] on div "Janela de atendimento Grade de atendimento Capacidade Transportadoras Veículos …" at bounding box center [554, 246] width 1108 height 492
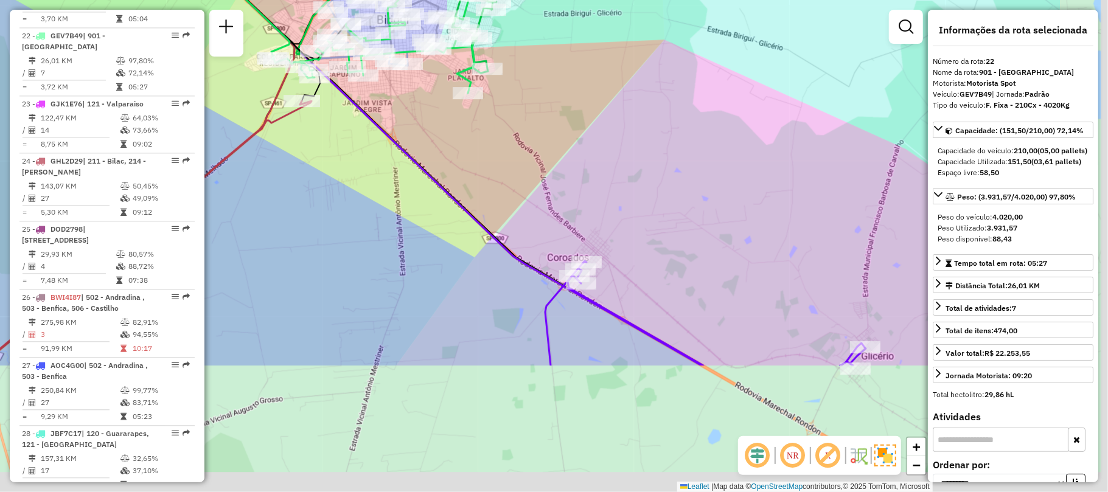
drag, startPoint x: 575, startPoint y: 315, endPoint x: 347, endPoint y: 46, distance: 352.7
click at [349, 49] on div "Janela de atendimento Grade de atendimento Capacidade Transportadoras Veículos …" at bounding box center [554, 246] width 1108 height 492
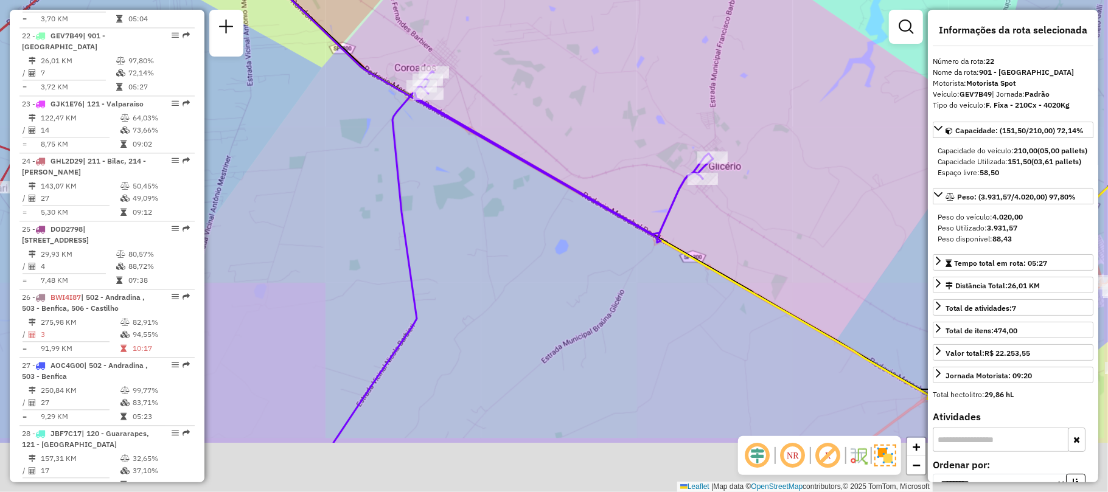
drag, startPoint x: 572, startPoint y: 309, endPoint x: 634, endPoint y: 173, distance: 149.2
click at [455, 169] on div "Janela de atendimento Grade de atendimento Capacidade Transportadoras Veículos …" at bounding box center [554, 246] width 1108 height 492
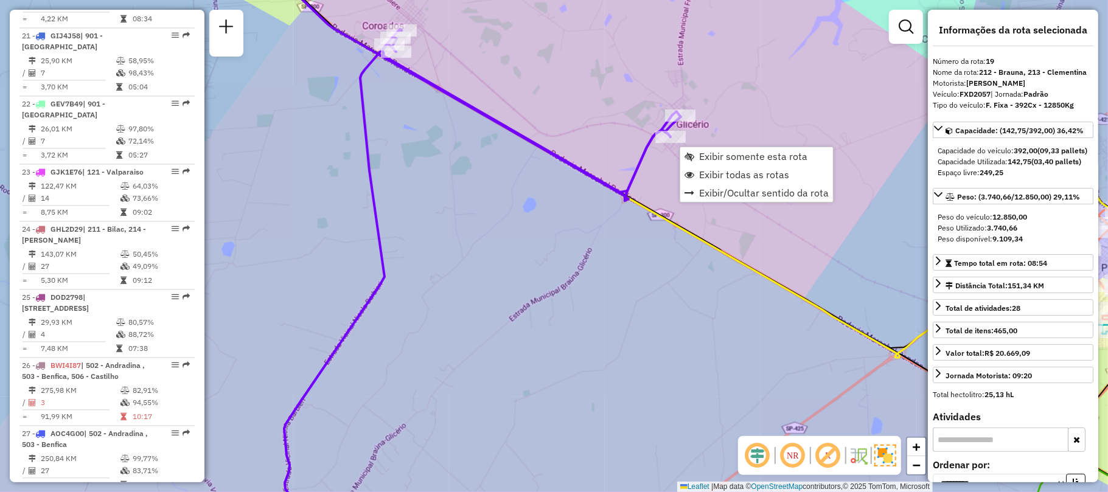
scroll to position [1729, 0]
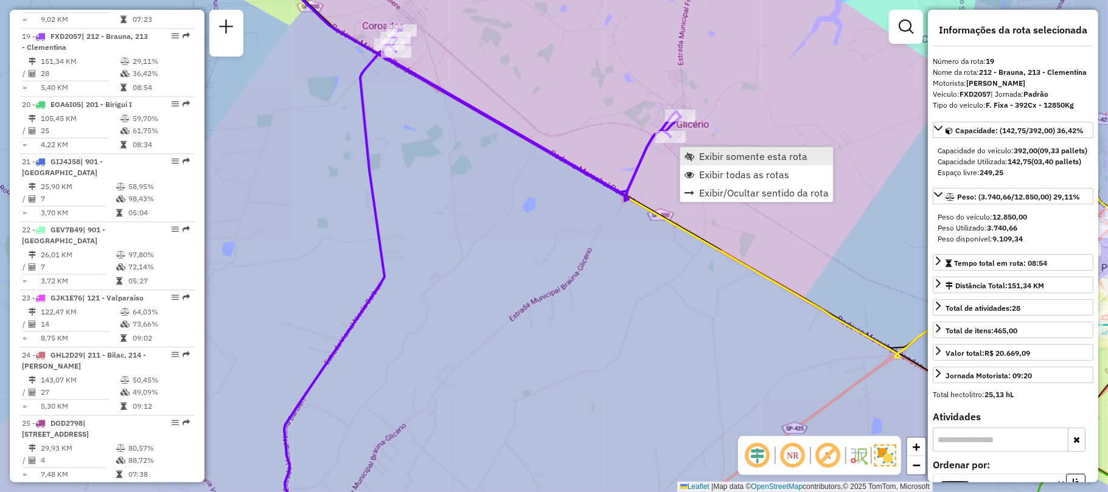
click at [714, 157] on span "Exibir somente esta rota" at bounding box center [753, 157] width 108 height 10
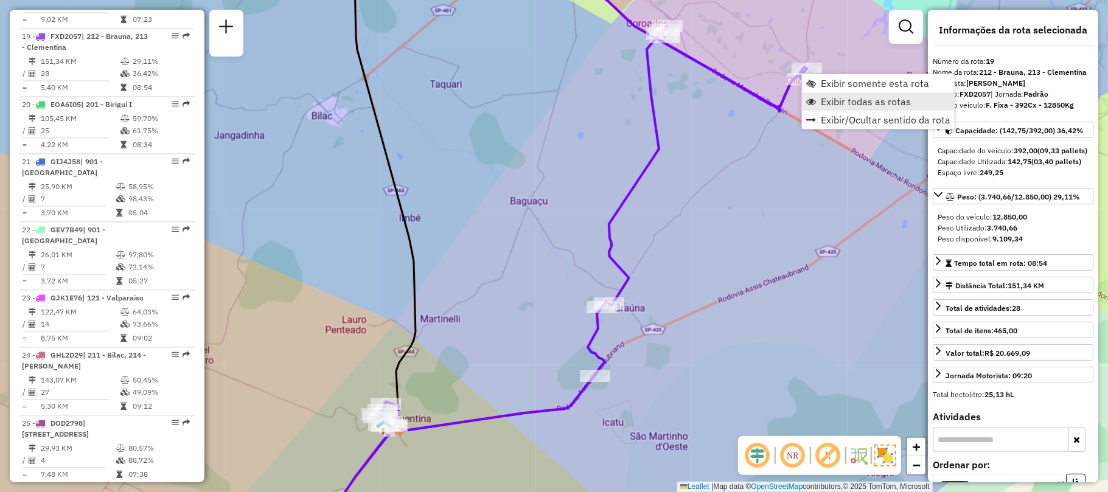
click at [822, 102] on span "Exibir todas as rotas" at bounding box center [866, 102] width 90 height 10
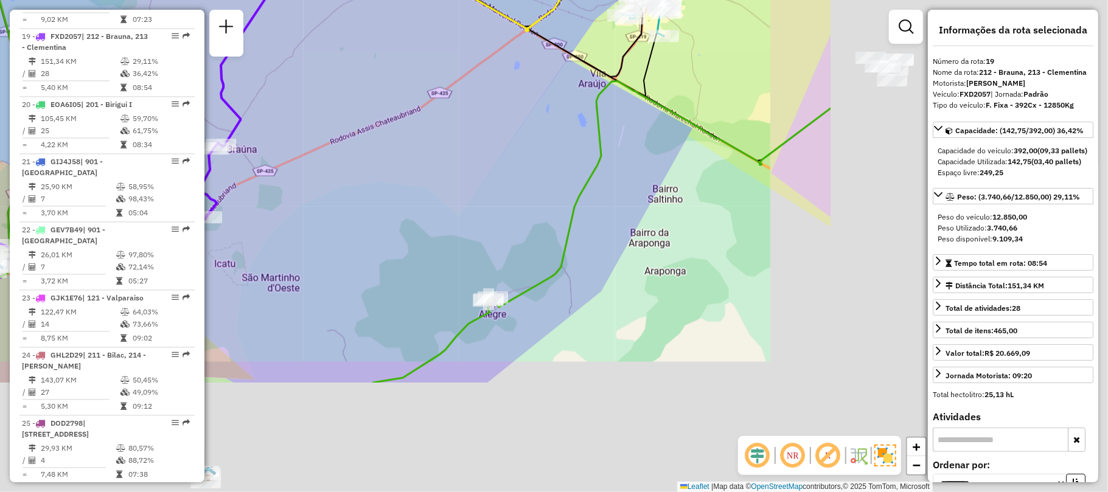
drag, startPoint x: 724, startPoint y: 236, endPoint x: 374, endPoint y: 76, distance: 384.8
click at [366, 91] on div "Janela de atendimento Grade de atendimento Capacidade Transportadoras Veículos …" at bounding box center [554, 246] width 1108 height 492
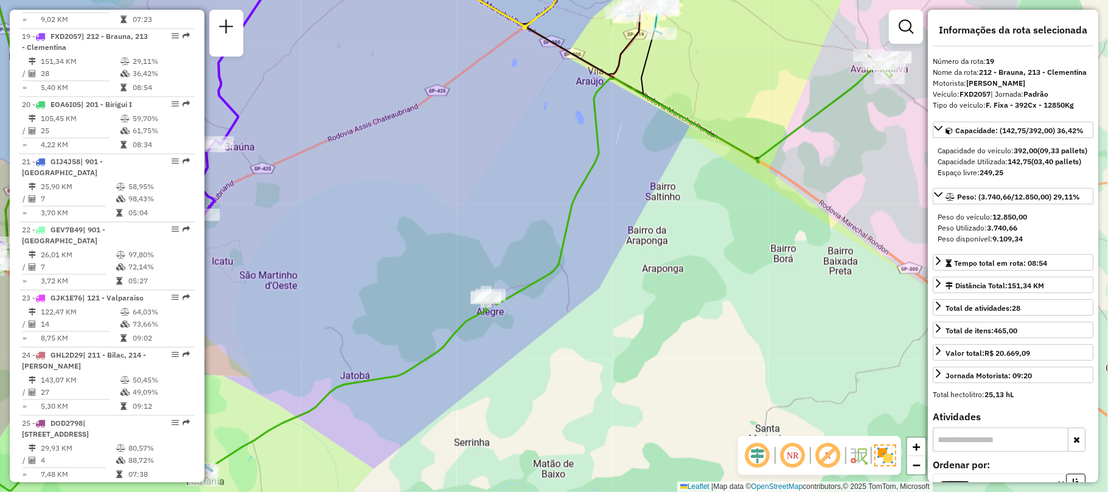
drag, startPoint x: 678, startPoint y: 134, endPoint x: 366, endPoint y: 149, distance: 312.5
click at [366, 149] on div "Janela de atendimento Grade de atendimento Capacidade Transportadoras Veículos …" at bounding box center [554, 246] width 1108 height 492
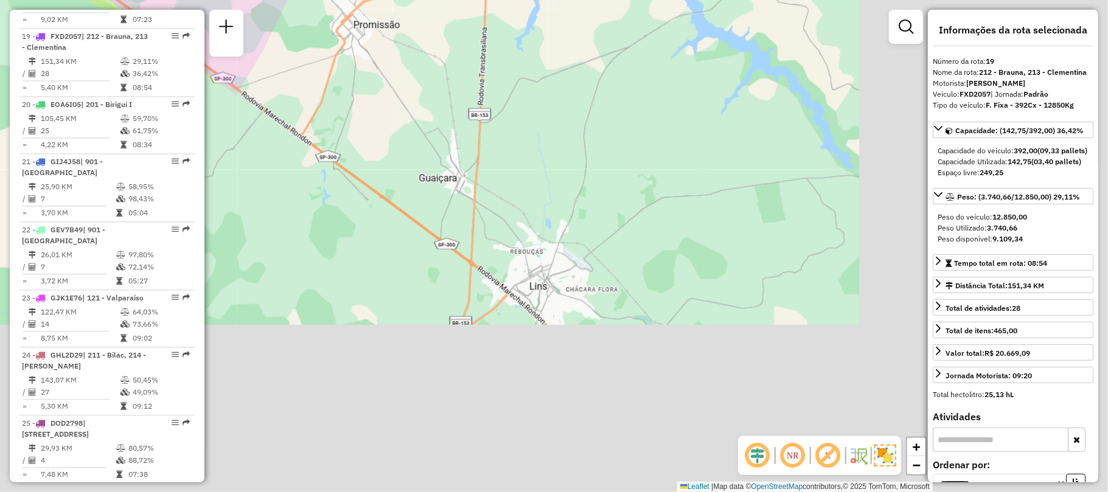
drag, startPoint x: 697, startPoint y: 186, endPoint x: 323, endPoint y: -19, distance: 427.3
click at [323, 0] on html "Aguarde... Pop-up bloqueado! Seu navegador bloqueou automáticamente a abertura …" at bounding box center [554, 246] width 1108 height 492
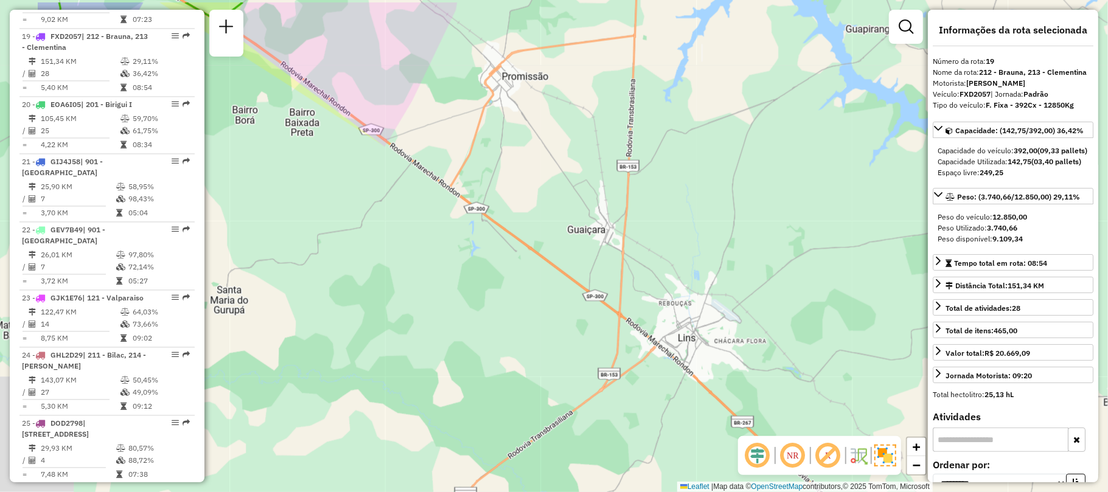
drag, startPoint x: 546, startPoint y: 186, endPoint x: 670, endPoint y: 230, distance: 131.9
click at [670, 230] on div "Janela de atendimento Grade de atendimento Capacidade Transportadoras Veículos …" at bounding box center [554, 246] width 1108 height 492
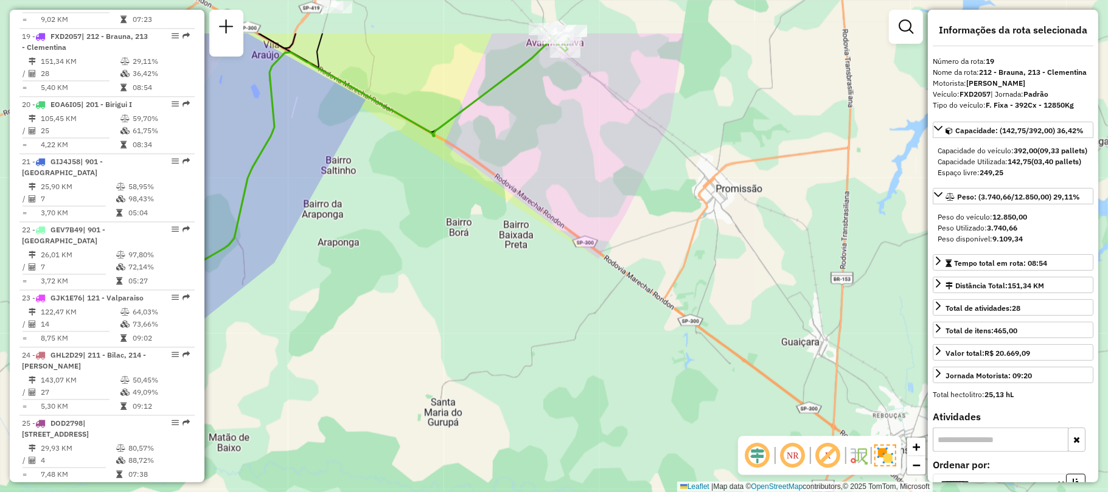
drag, startPoint x: 501, startPoint y: 158, endPoint x: 675, endPoint y: 256, distance: 199.7
click at [675, 256] on div "Janela de atendimento Grade de atendimento Capacidade Transportadoras Veículos …" at bounding box center [554, 246] width 1108 height 492
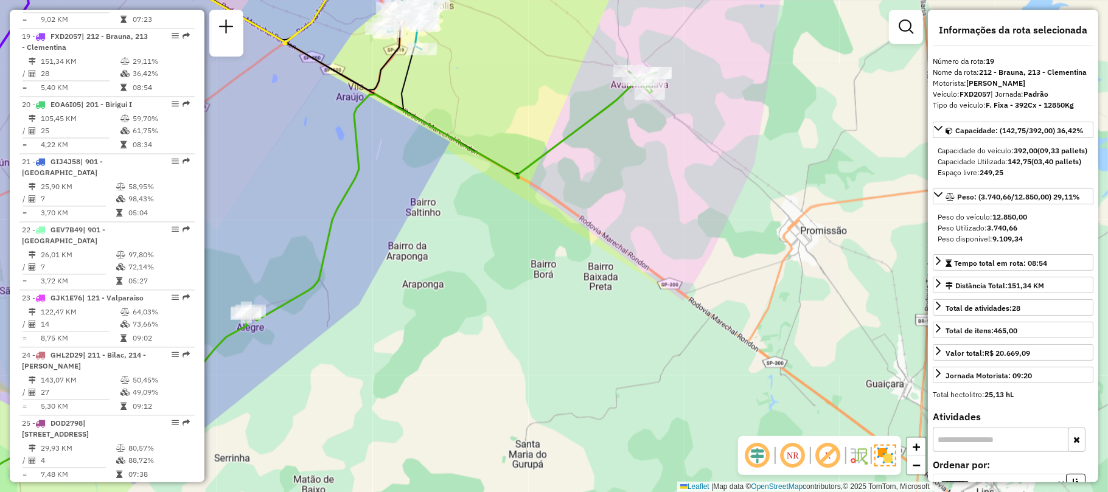
drag, startPoint x: 469, startPoint y: 175, endPoint x: 616, endPoint y: 261, distance: 170.4
click at [616, 261] on div "Janela de atendimento Grade de atendimento Capacidade Transportadoras Veículos …" at bounding box center [554, 246] width 1108 height 492
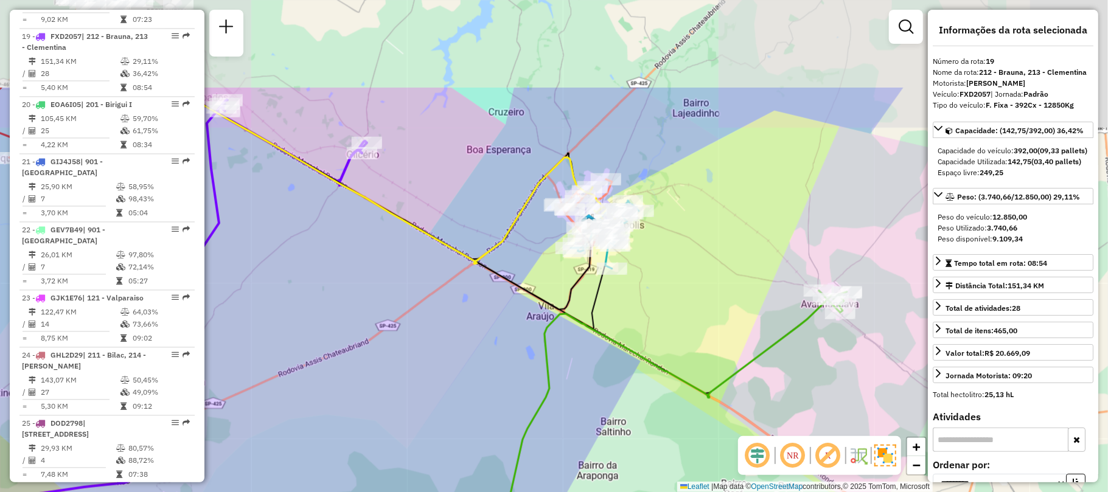
drag, startPoint x: 570, startPoint y: 208, endPoint x: 595, endPoint y: 273, distance: 69.7
click at [591, 273] on icon at bounding box center [386, 199] width 410 height 222
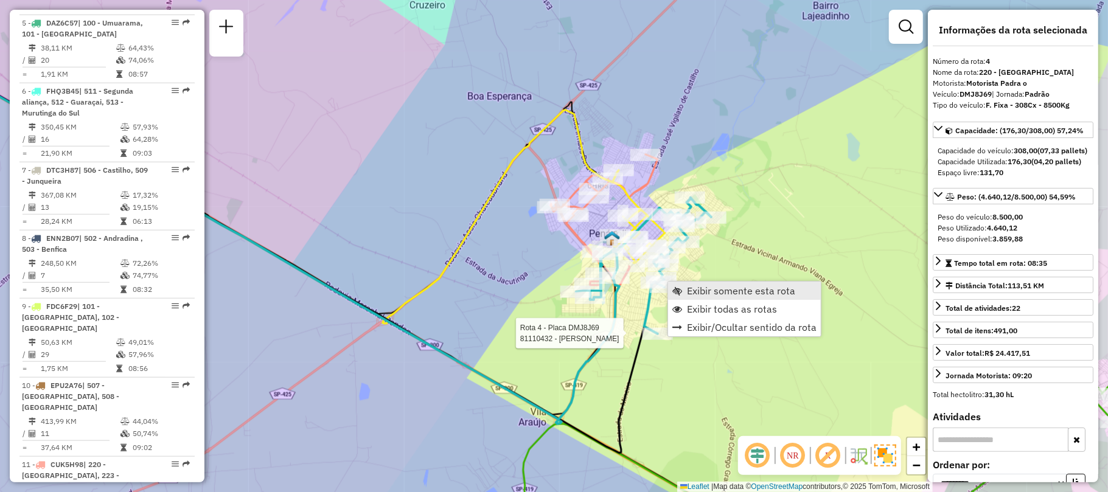
scroll to position [703, 0]
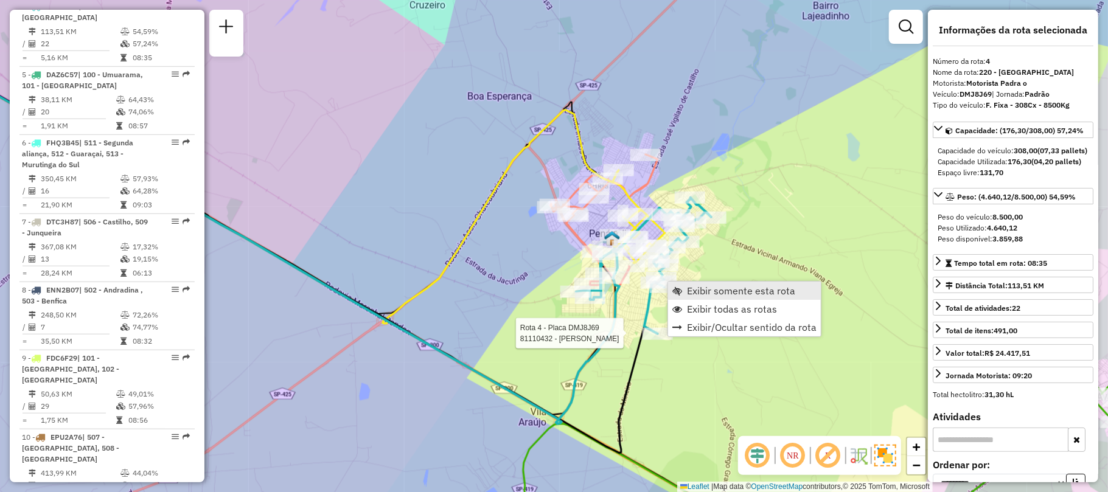
click at [686, 292] on link "Exibir somente esta rota" at bounding box center [744, 291] width 153 height 18
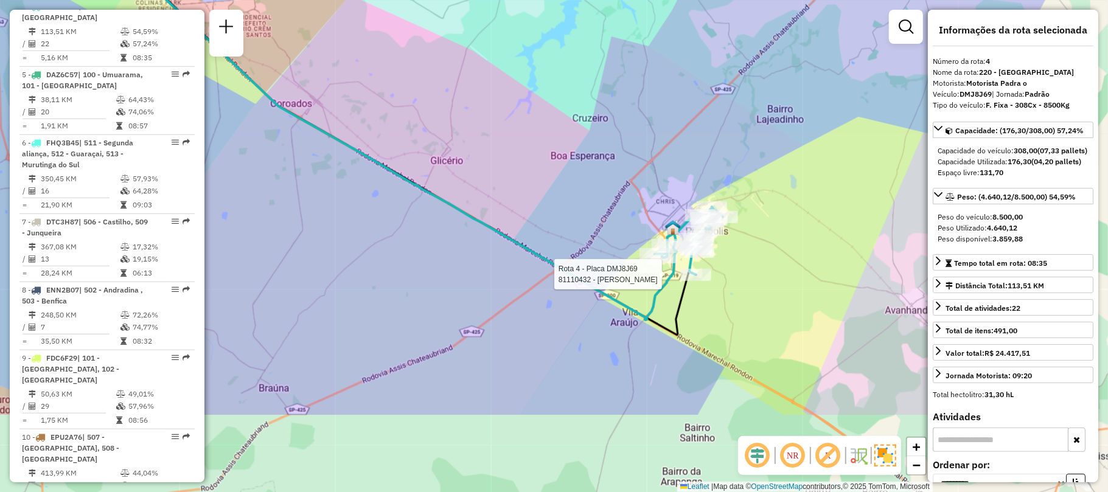
drag, startPoint x: 750, startPoint y: 315, endPoint x: 666, endPoint y: 198, distance: 143.9
click at [666, 198] on div "Rota 4 - Placa DMJ8J69 81110432 - [PERSON_NAME] Janela de atendimento Grade de …" at bounding box center [554, 246] width 1108 height 492
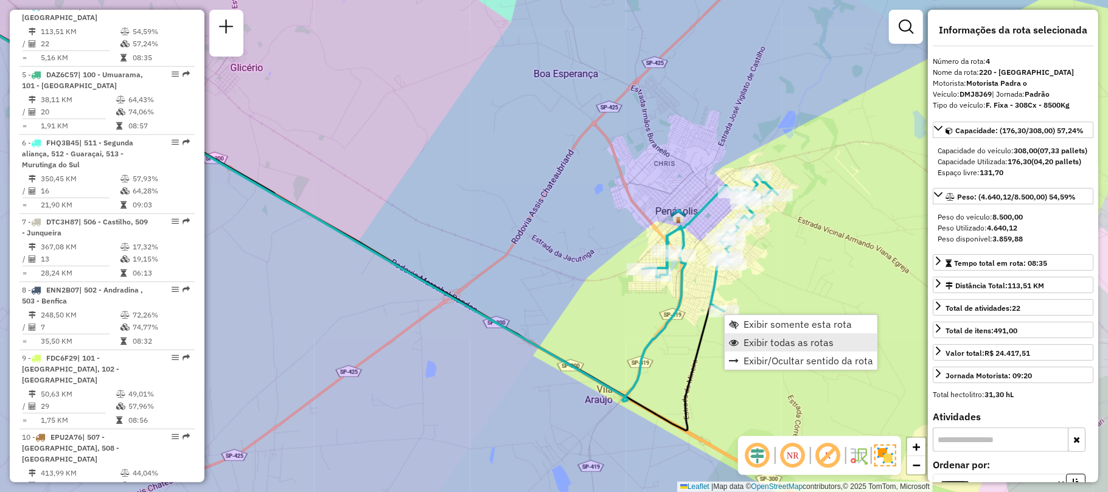
click at [814, 343] on span "Exibir todas as rotas" at bounding box center [789, 343] width 90 height 10
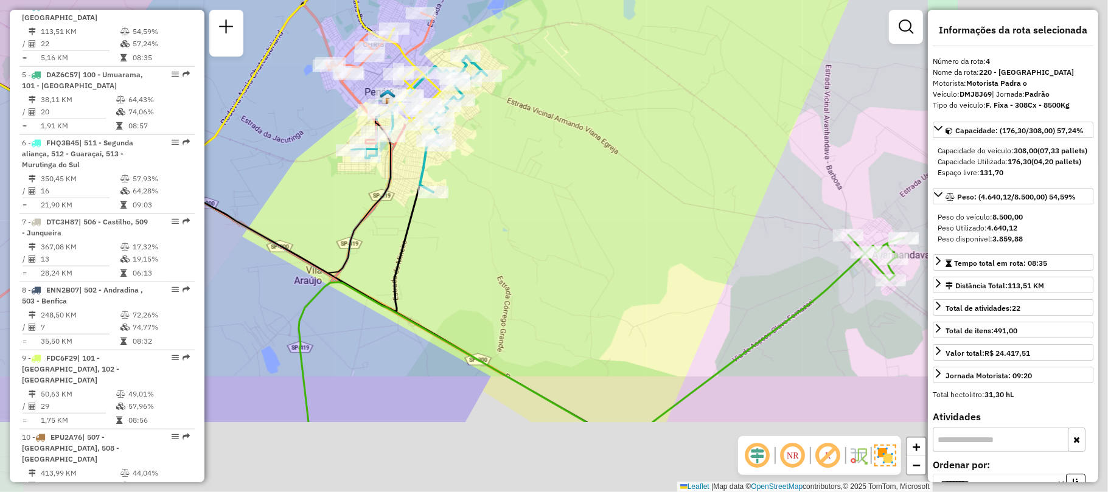
drag, startPoint x: 809, startPoint y: 299, endPoint x: 512, endPoint y: 176, distance: 321.6
click at [517, 178] on div "Janela de atendimento Grade de atendimento Capacidade Transportadoras Veículos …" at bounding box center [554, 246] width 1108 height 492
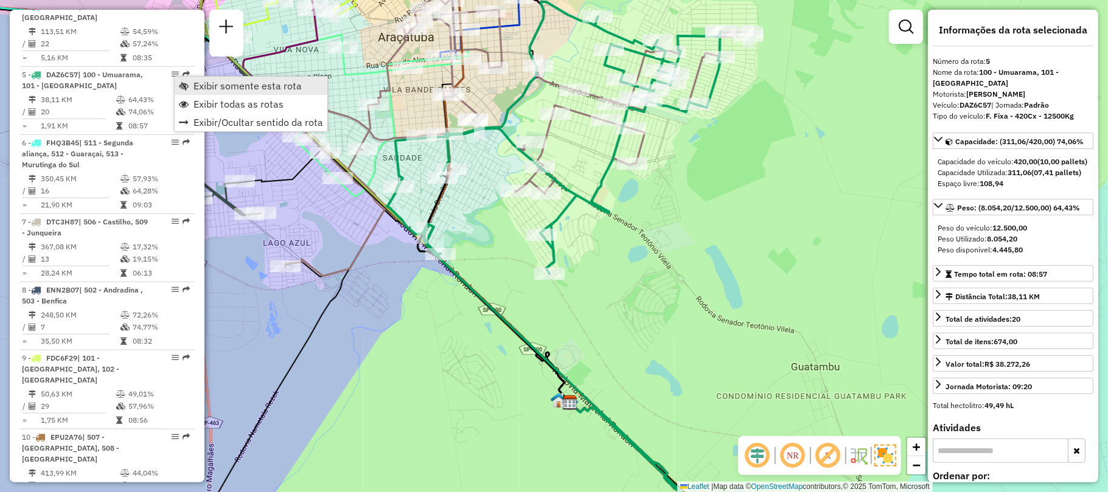
click at [217, 83] on span "Exibir somente esta rota" at bounding box center [248, 86] width 108 height 10
